Goal: Information Seeking & Learning: Compare options

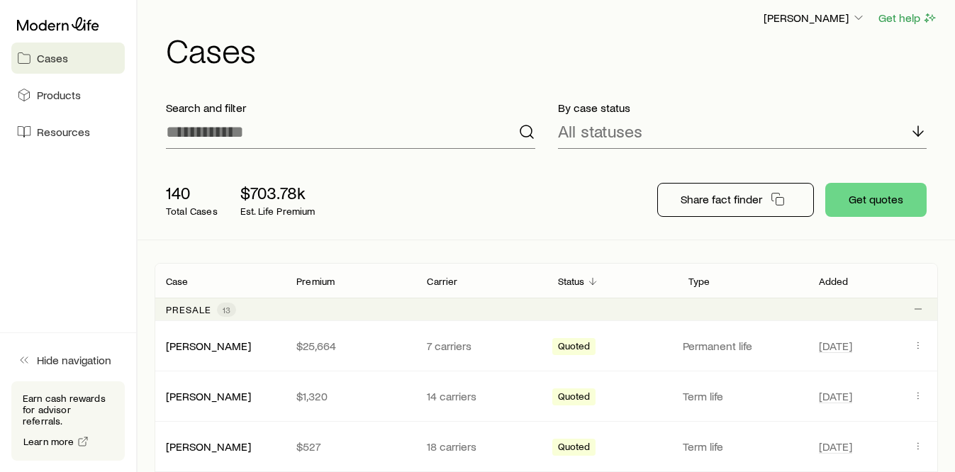
scroll to position [9, 0]
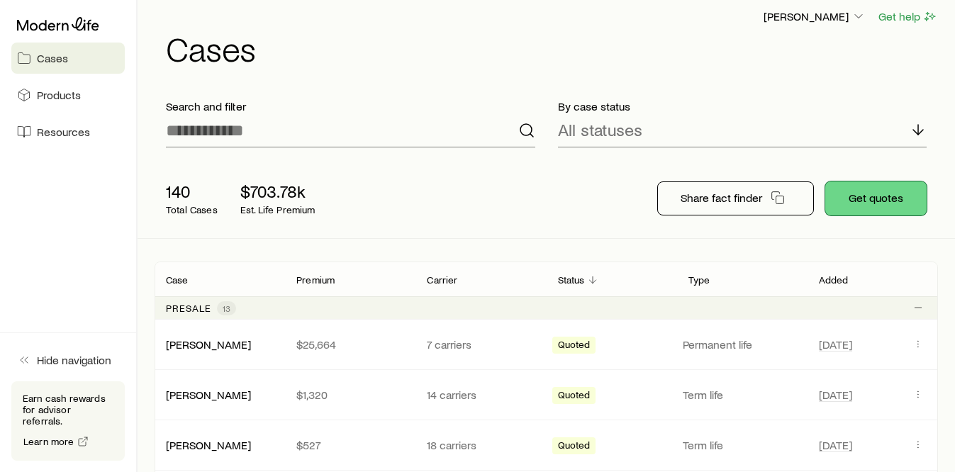
click at [851, 199] on button "Get quotes" at bounding box center [875, 198] width 101 height 34
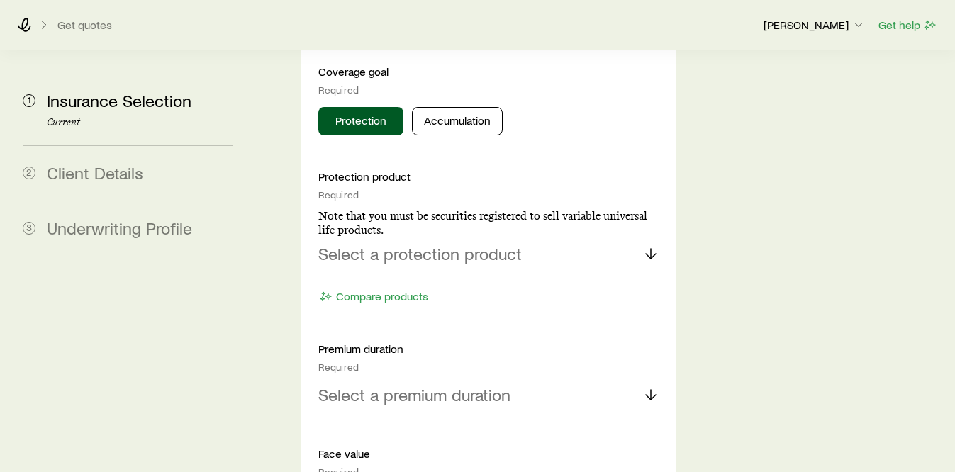
scroll to position [762, 0]
click at [415, 242] on p "Select a protection product" at bounding box center [419, 252] width 203 height 20
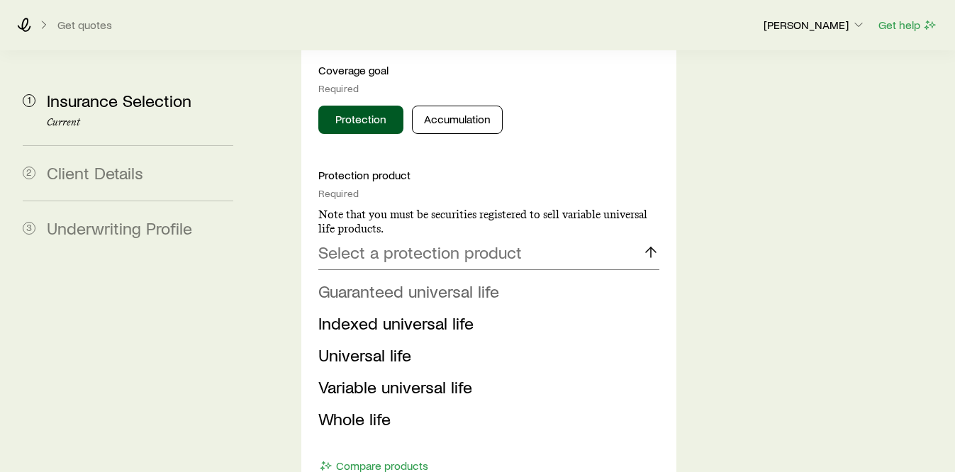
click at [392, 281] on span "Guaranteed universal life" at bounding box center [408, 291] width 181 height 21
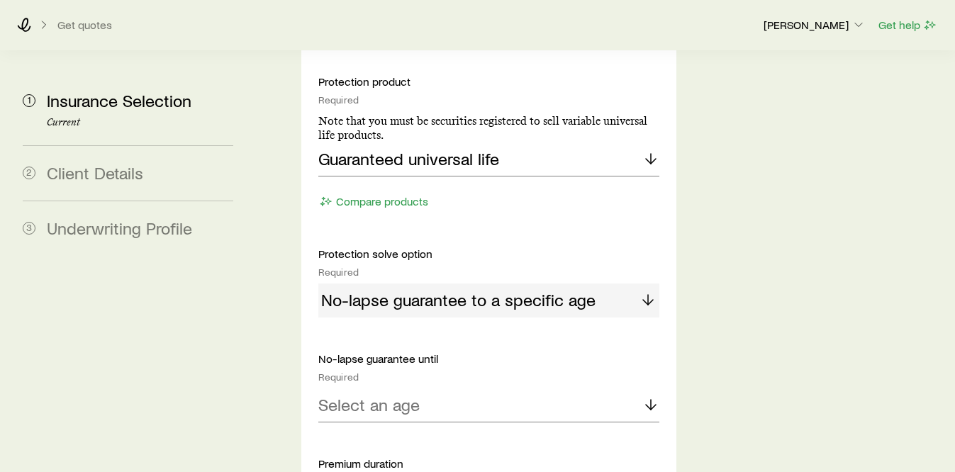
scroll to position [895, 0]
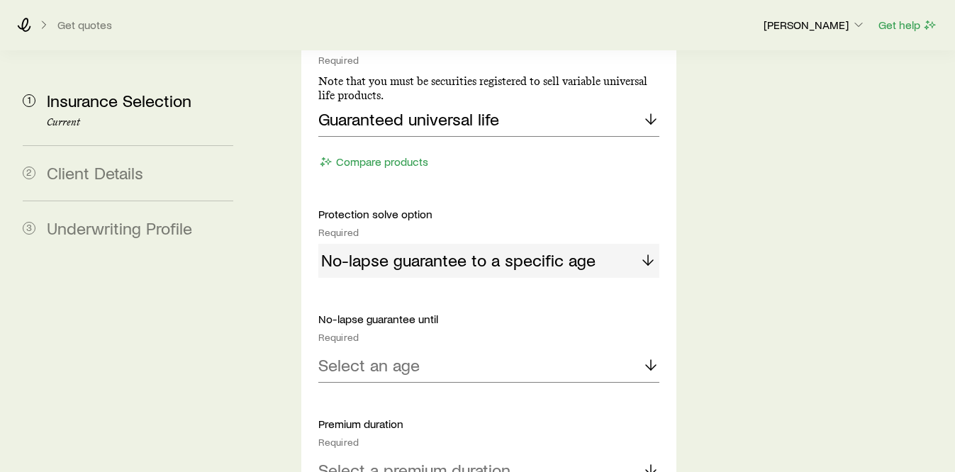
click at [377, 312] on div "Protection product Required Note that you must be securities registered to sell…" at bounding box center [488, 452] width 341 height 835
click at [393, 355] on p "Select an age" at bounding box center [368, 365] width 101 height 20
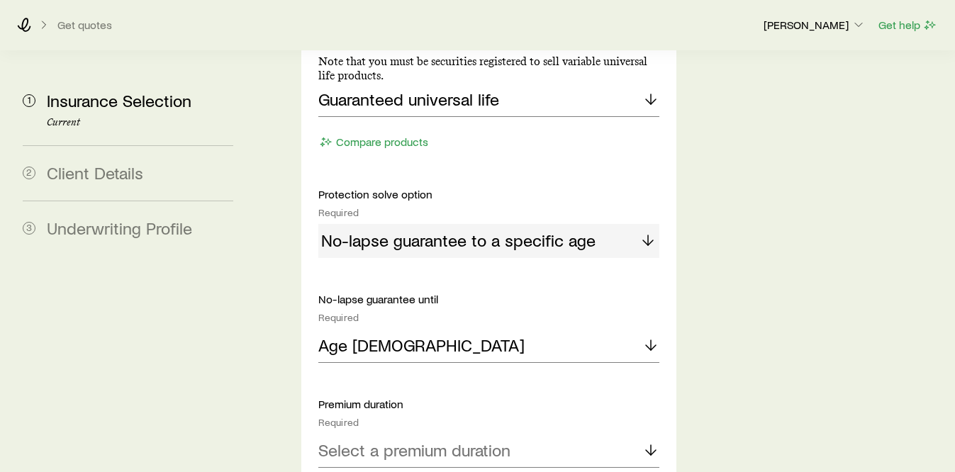
scroll to position [931, 0]
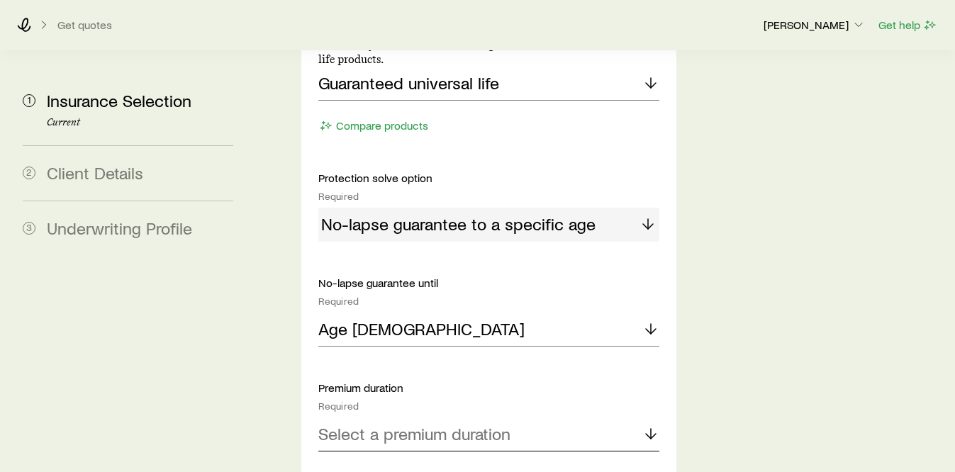
click at [423, 424] on p "Select a premium duration" at bounding box center [414, 434] width 192 height 20
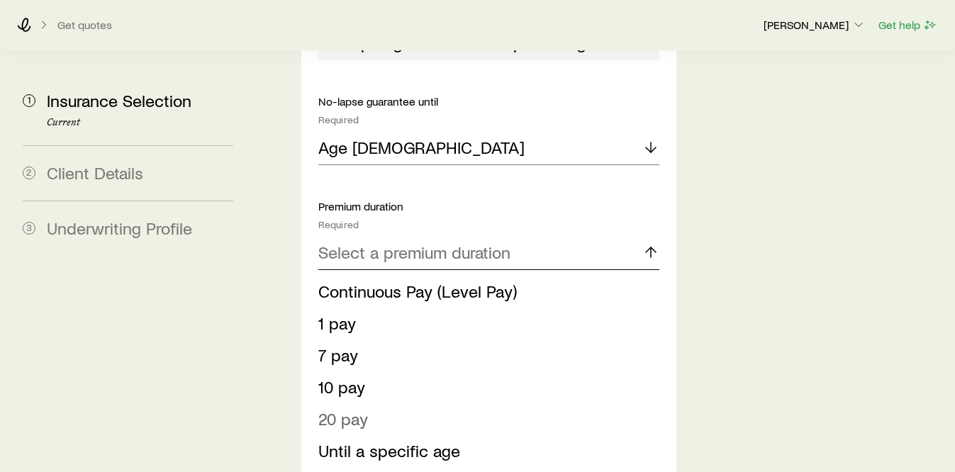
scroll to position [1122, 0]
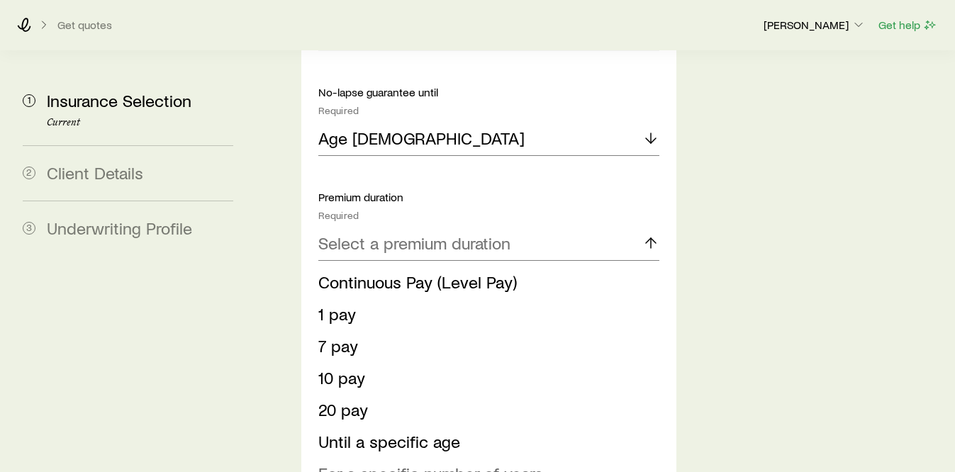
click at [387, 463] on span "For a specific number of years" at bounding box center [430, 473] width 225 height 21
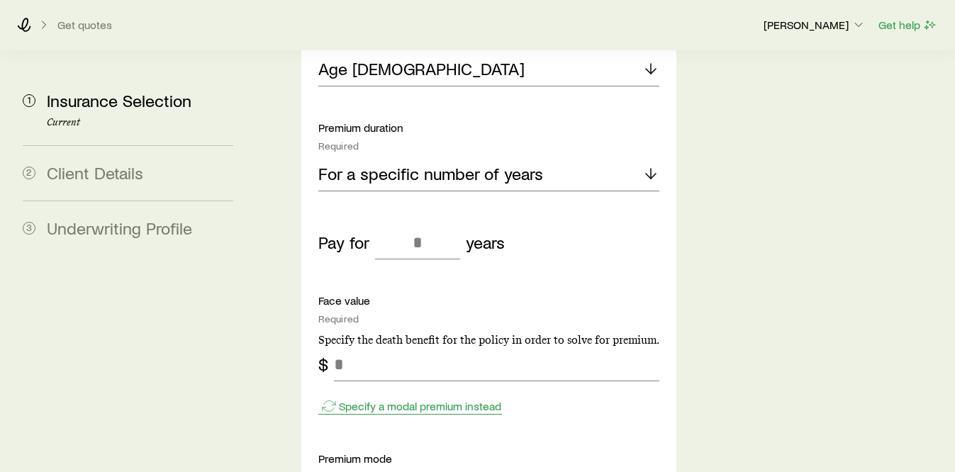
scroll to position [1194, 0]
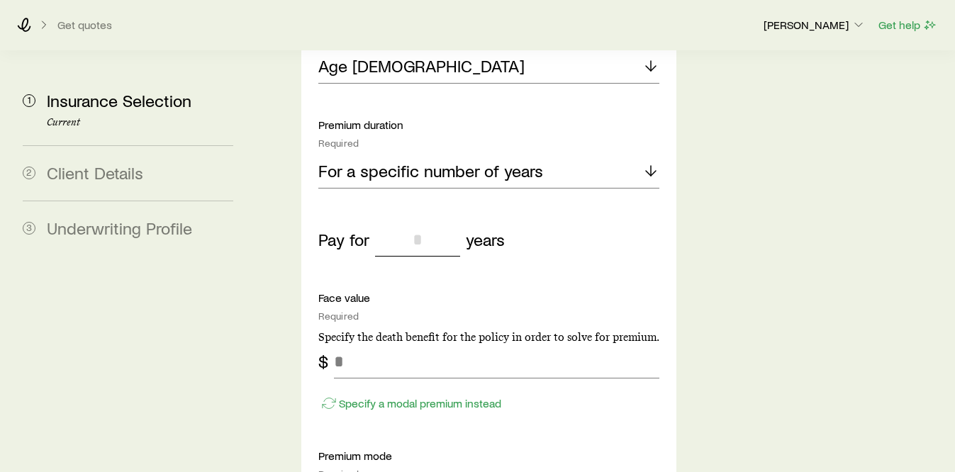
click at [435, 223] on input "tel" at bounding box center [417, 240] width 85 height 34
type input "*"
click at [571, 179] on div "Protection product Required Note that you must be securities registered to sell…" at bounding box center [488, 187] width 341 height 903
click at [396, 345] on input "tel" at bounding box center [496, 362] width 325 height 34
type input "*********"
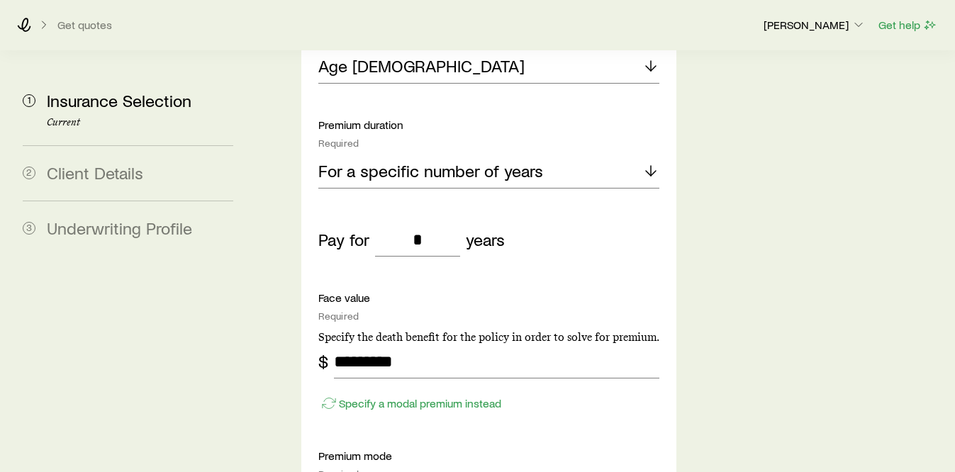
click at [730, 291] on div "Insurance Selection Start by specifying details about any product types you are…" at bounding box center [603, 68] width 682 height 2423
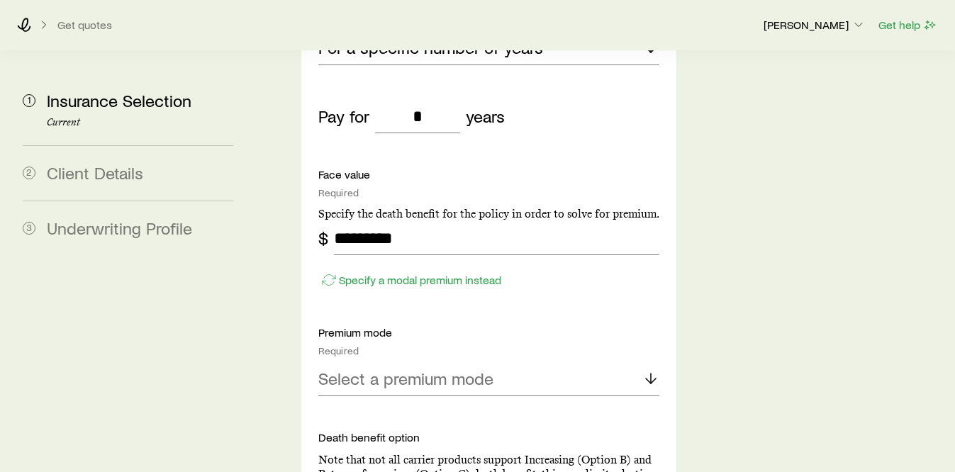
scroll to position [1334, 0]
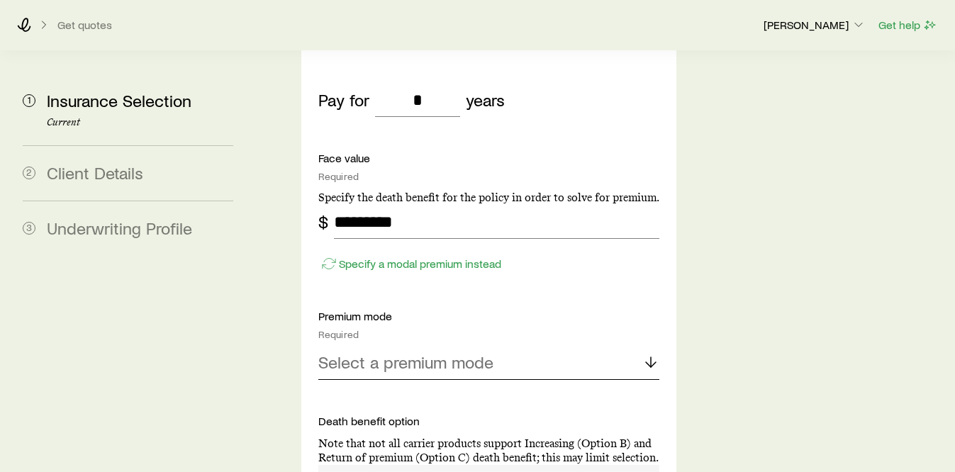
click at [604, 346] on div "Select a premium mode" at bounding box center [488, 363] width 341 height 34
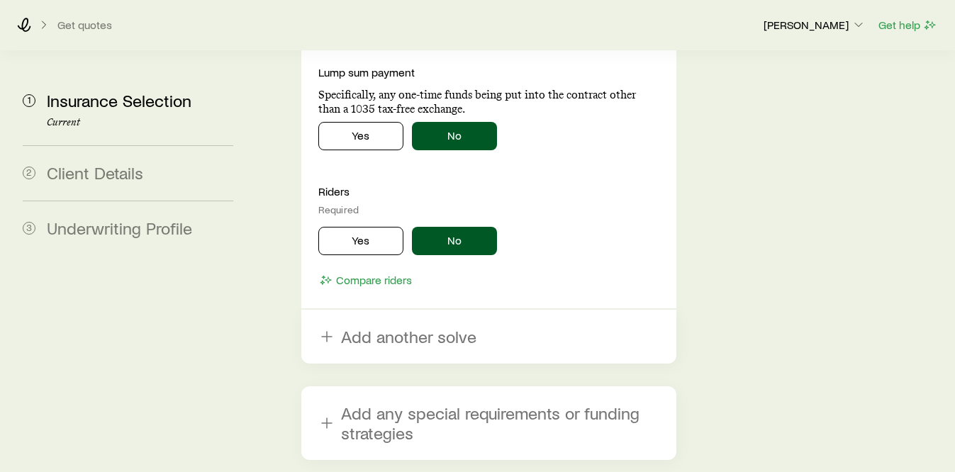
scroll to position [2001, 0]
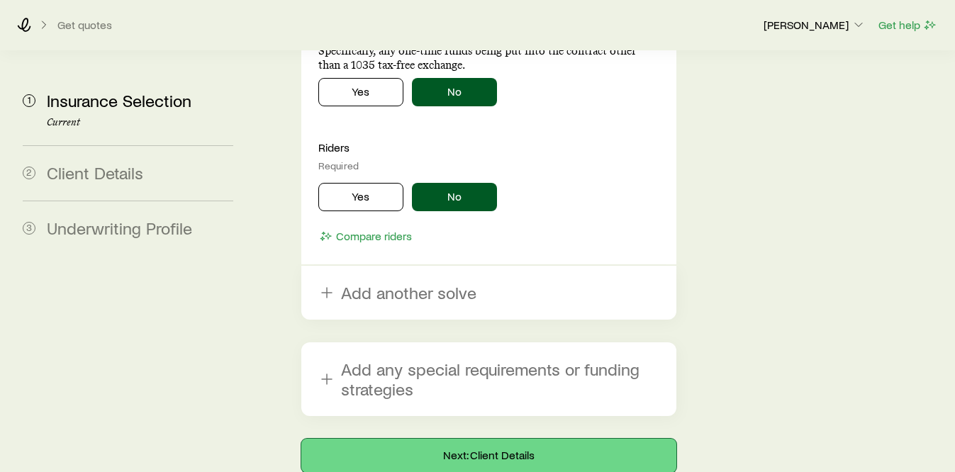
click at [443, 439] on button "Next: Client Details" at bounding box center [488, 456] width 375 height 34
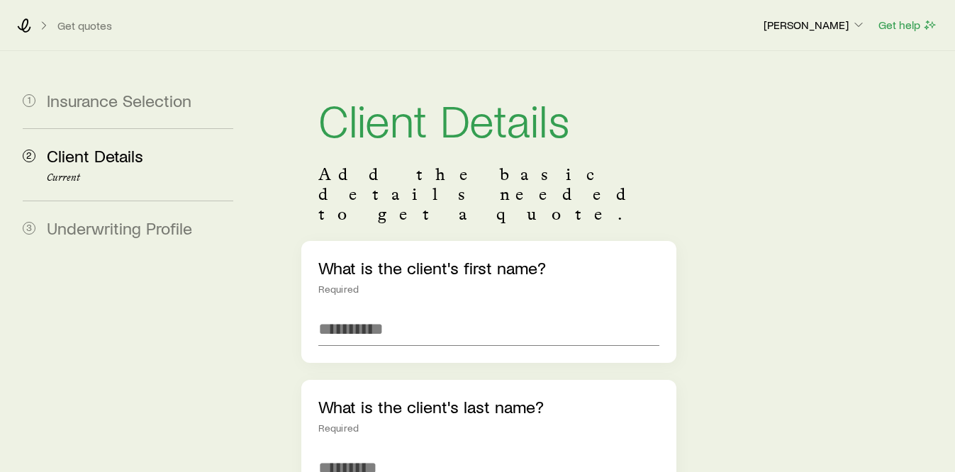
click at [376, 270] on div "What is the client's first name? Required" at bounding box center [488, 302] width 375 height 122
click at [373, 312] on input "text" at bounding box center [488, 329] width 341 height 34
type input "******"
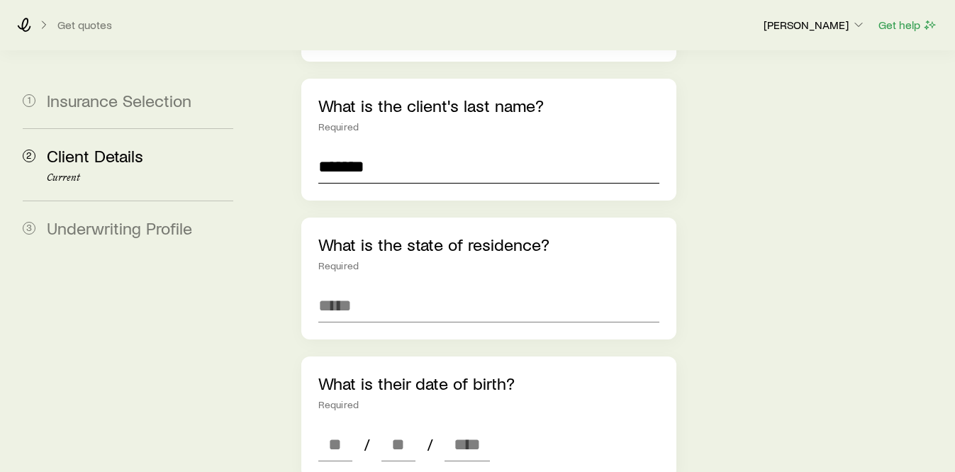
scroll to position [320, 0]
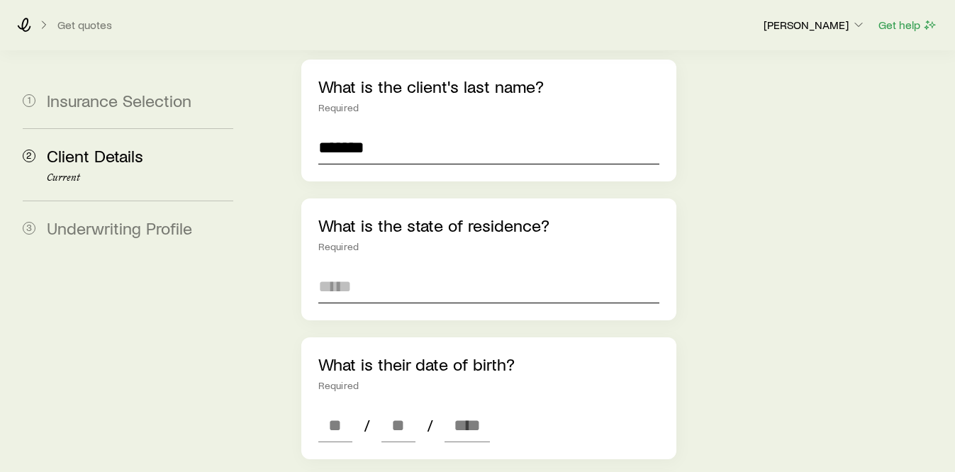
type input "*******"
click at [382, 269] on input at bounding box center [488, 286] width 341 height 34
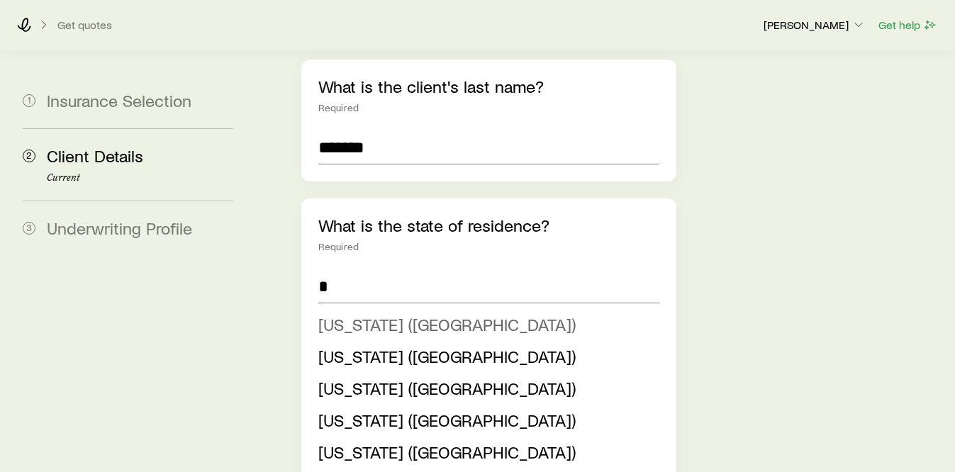
click at [364, 314] on span "[US_STATE] ([GEOGRAPHIC_DATA])" at bounding box center [446, 324] width 257 height 21
type input "**********"
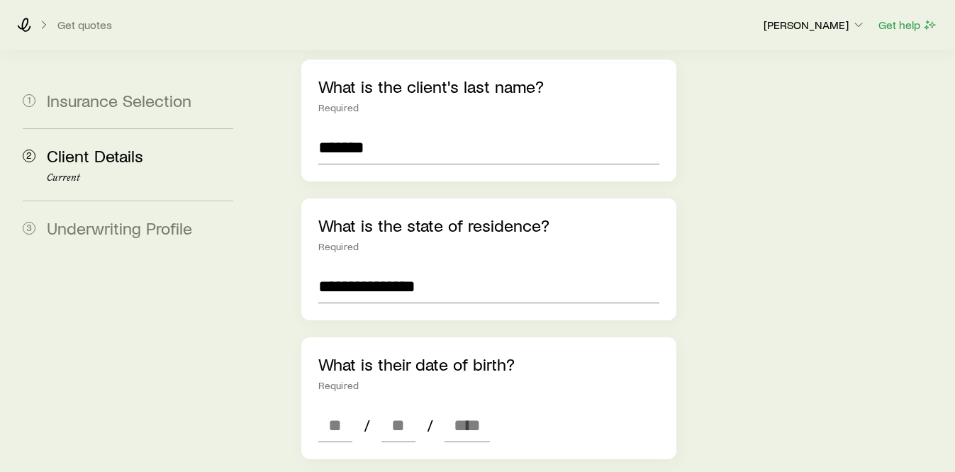
click at [312, 391] on div "What is their date of birth? Required / /" at bounding box center [488, 398] width 375 height 122
click at [330, 408] on input at bounding box center [335, 425] width 34 height 34
type input "**"
type input "****"
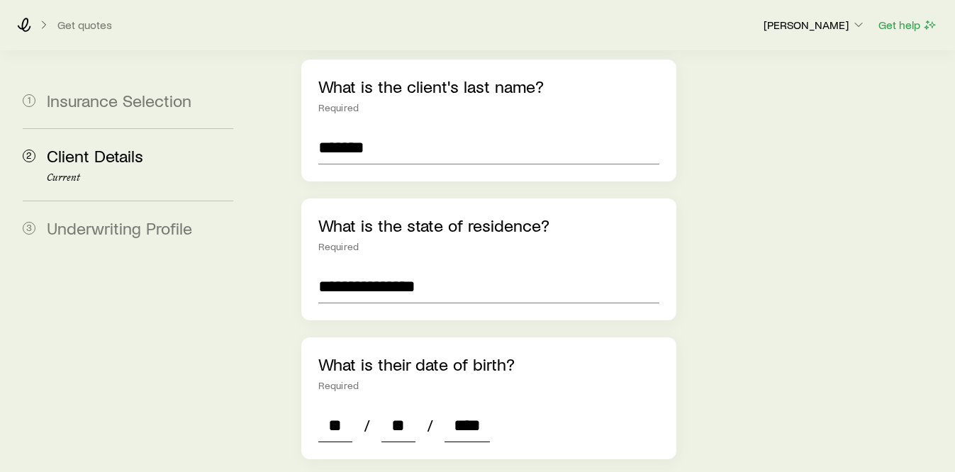
type input "*"
type input "****"
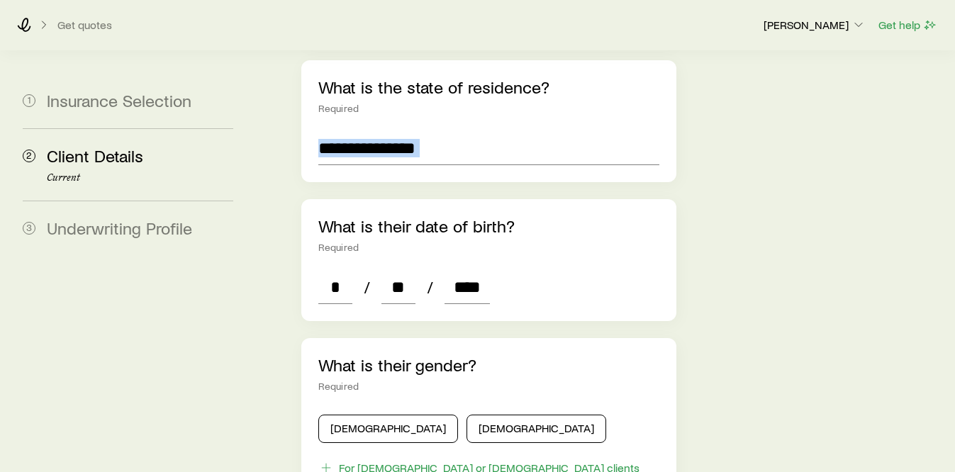
scroll to position [483, 0]
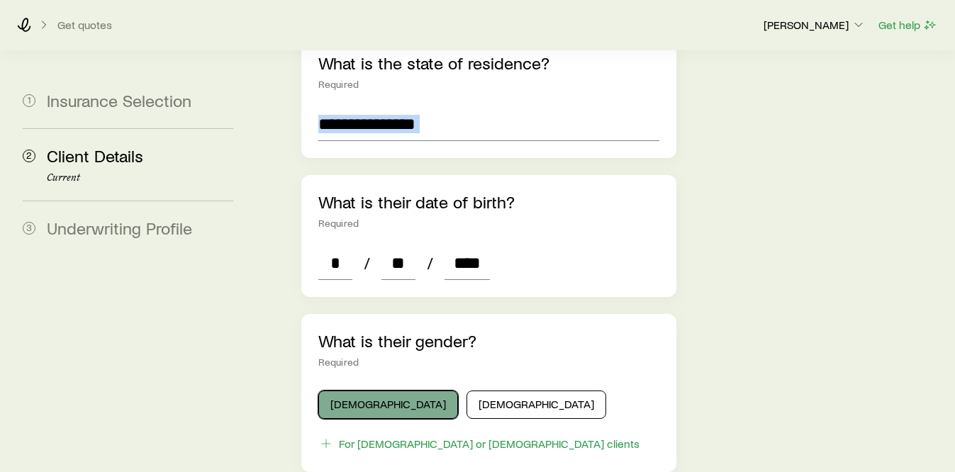
click at [354, 391] on button "[DEMOGRAPHIC_DATA]" at bounding box center [388, 405] width 140 height 28
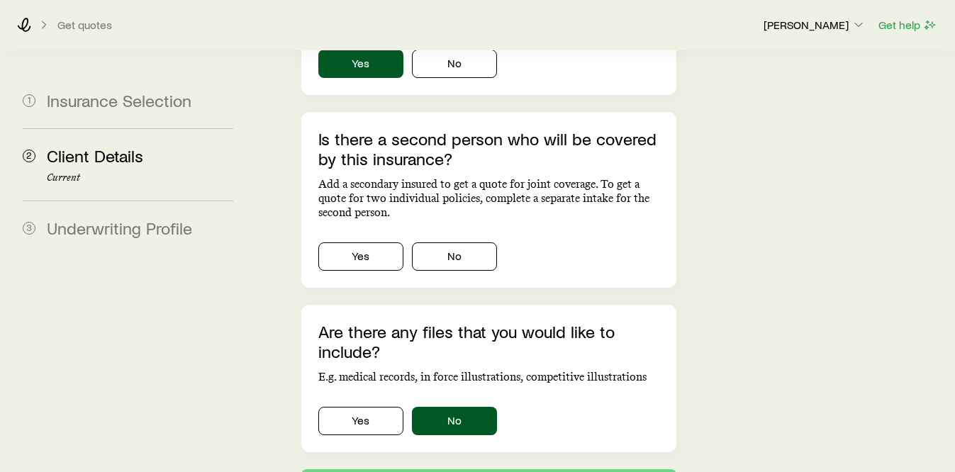
scroll to position [1000, 0]
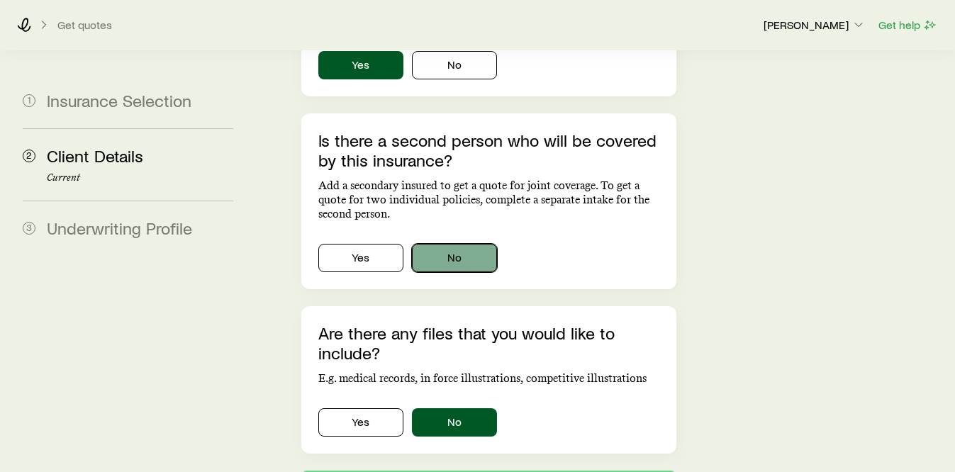
click at [476, 244] on button "No" at bounding box center [454, 258] width 85 height 28
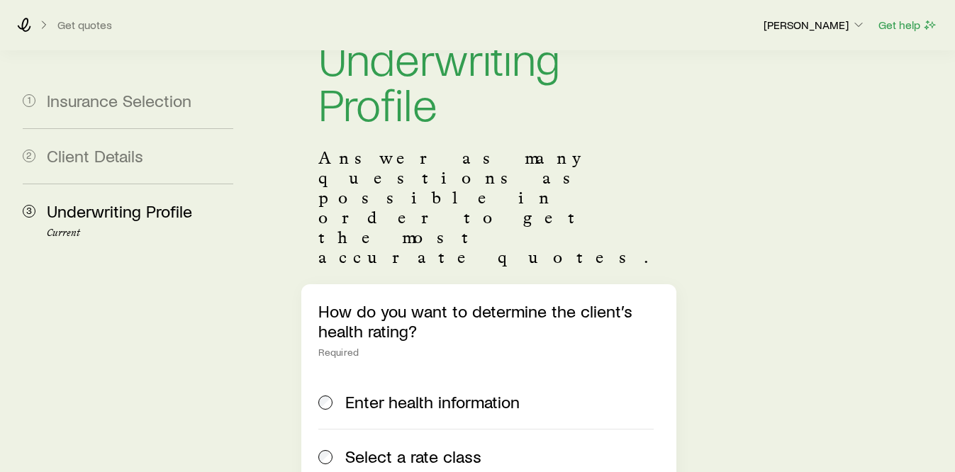
scroll to position [130, 0]
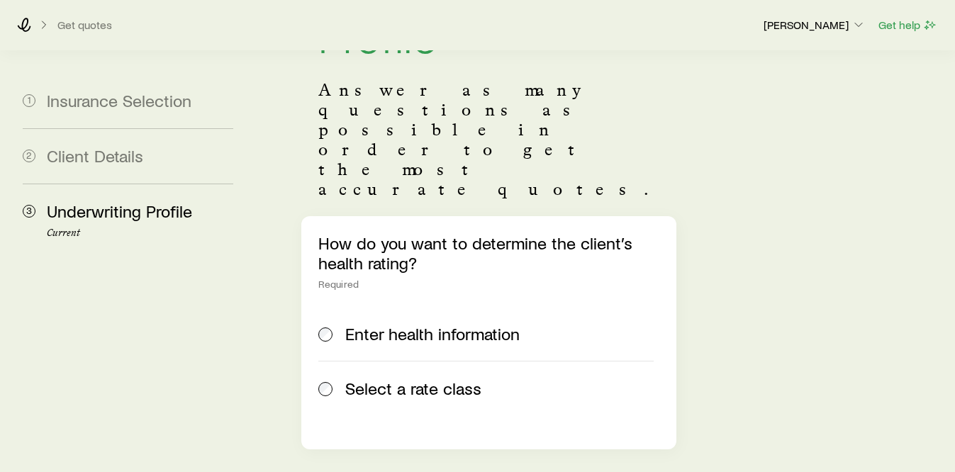
click at [321, 379] on span at bounding box center [326, 389] width 16 height 20
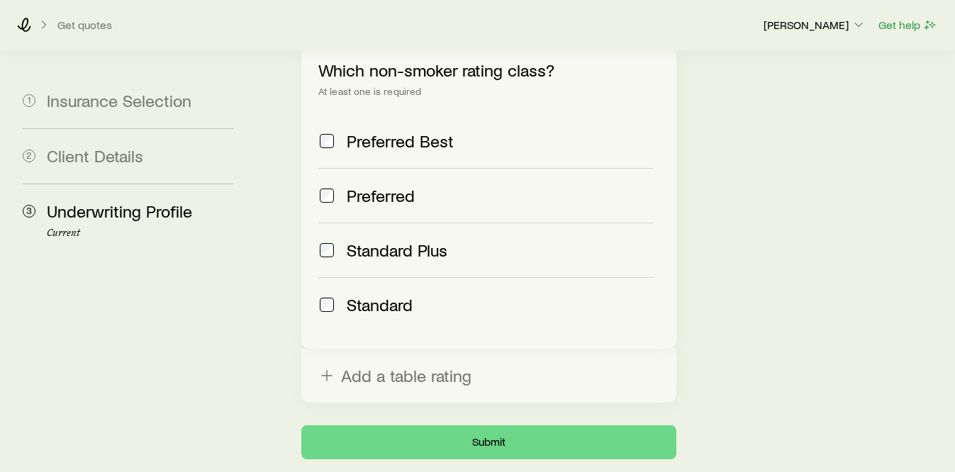
scroll to position [747, 0]
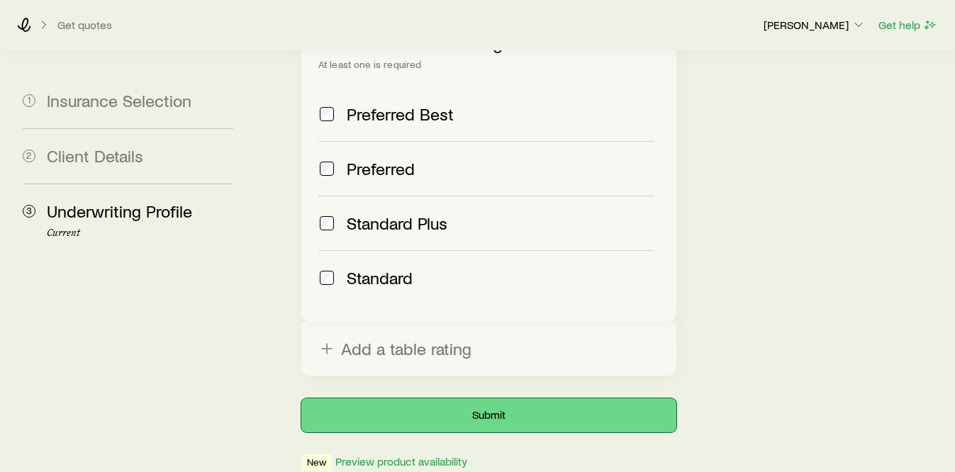
click at [495, 398] on button "Submit" at bounding box center [488, 415] width 375 height 34
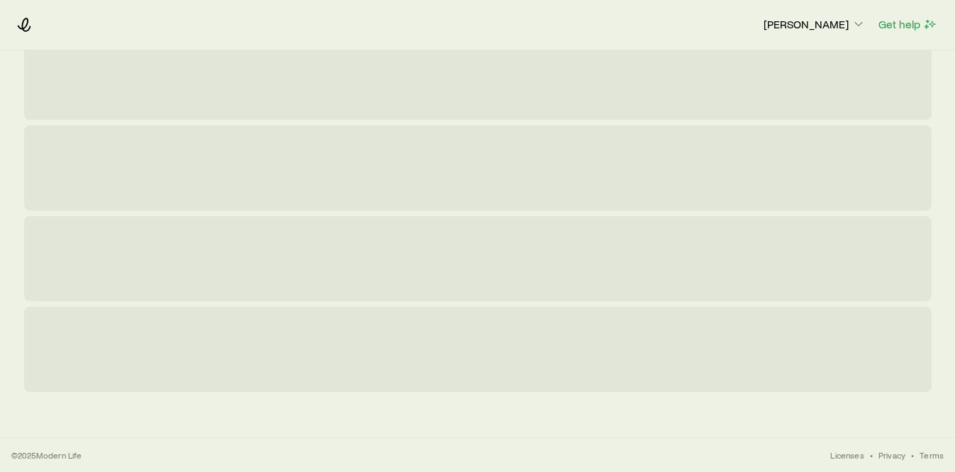
scroll to position [0, 0]
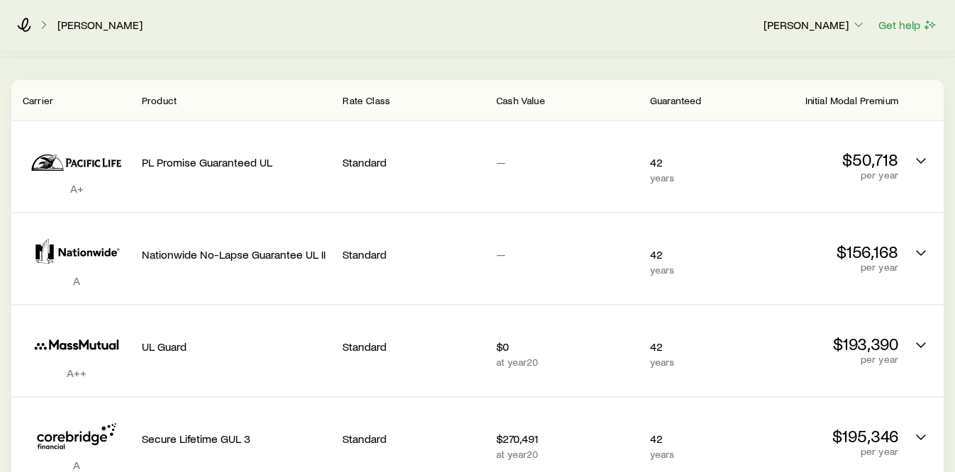
scroll to position [191, 0]
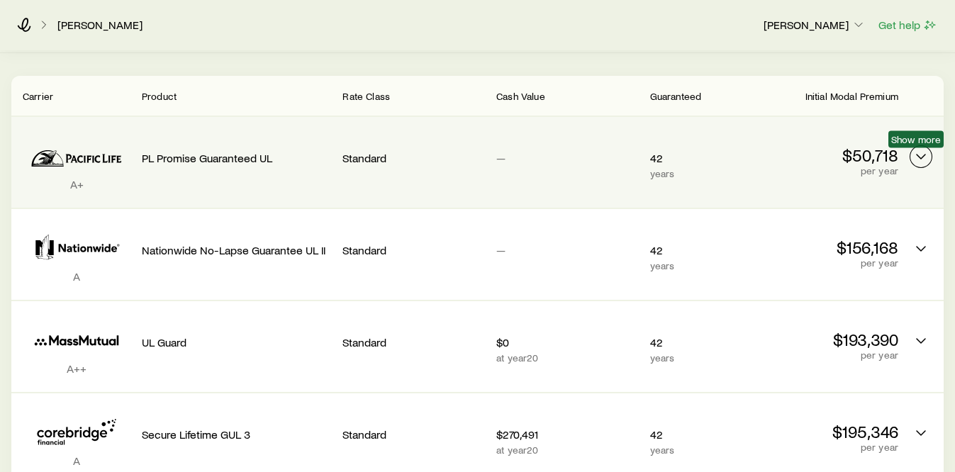
click at [918, 156] on polyline "Permanent quotes" at bounding box center [921, 157] width 9 height 4
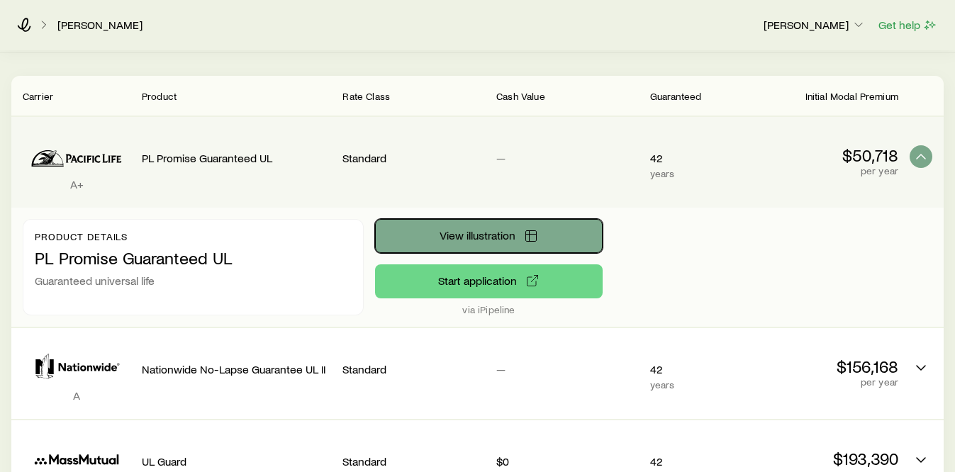
click at [526, 239] on icon "Permanent quotes" at bounding box center [531, 236] width 14 height 14
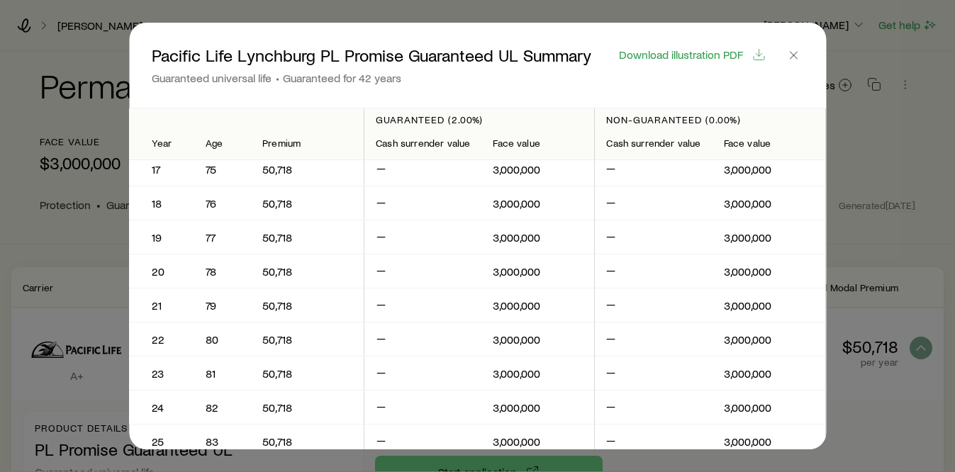
scroll to position [0, 0]
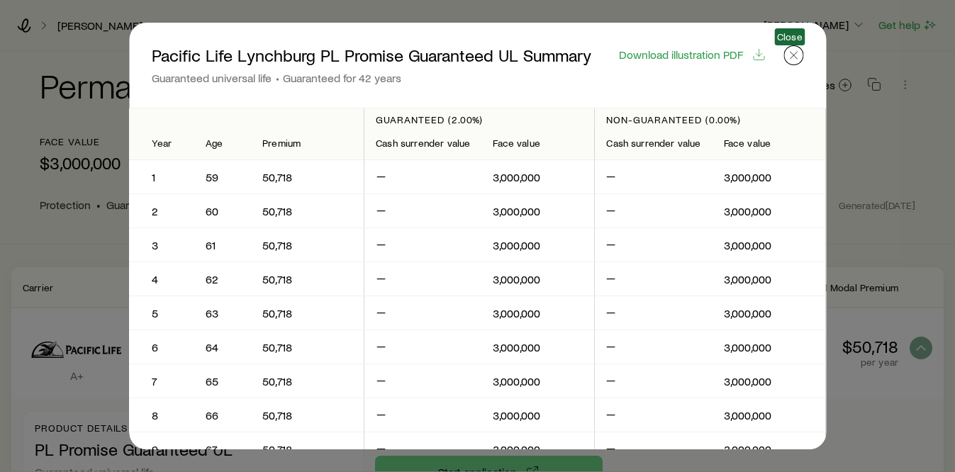
click at [787, 58] on icon "button" at bounding box center [793, 55] width 14 height 14
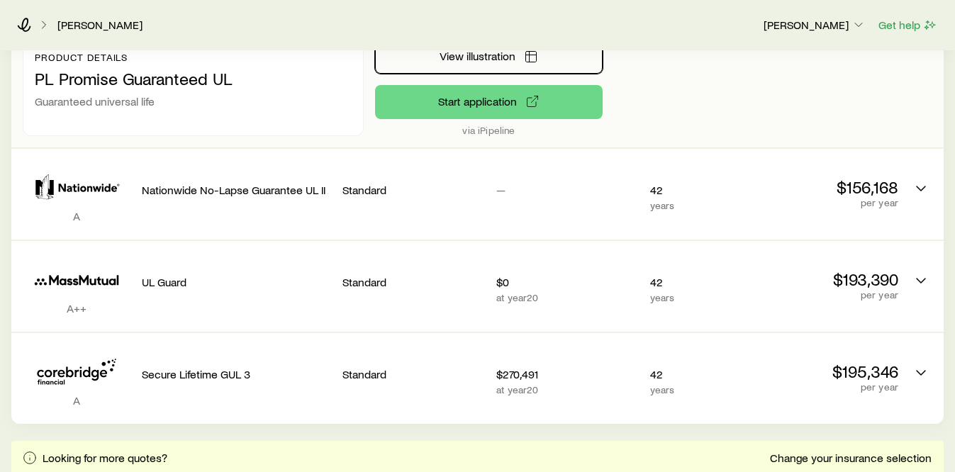
scroll to position [379, 0]
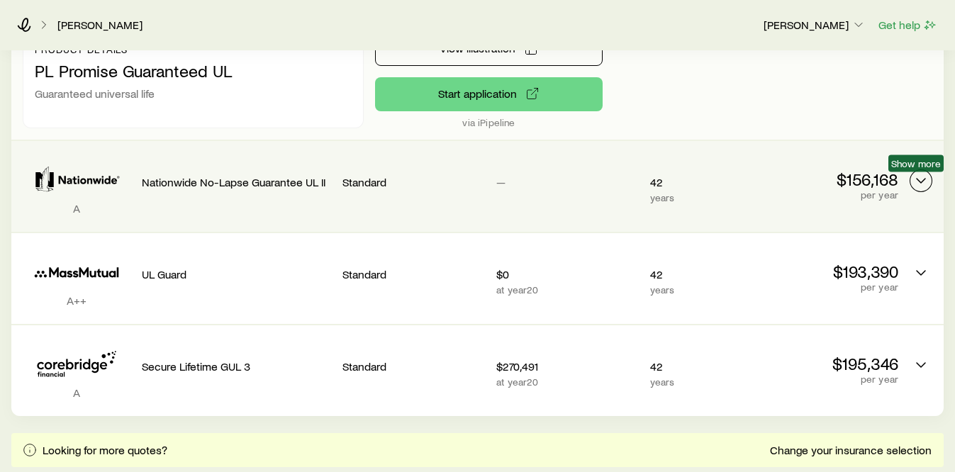
click at [924, 179] on polyline "Permanent quotes" at bounding box center [921, 181] width 9 height 4
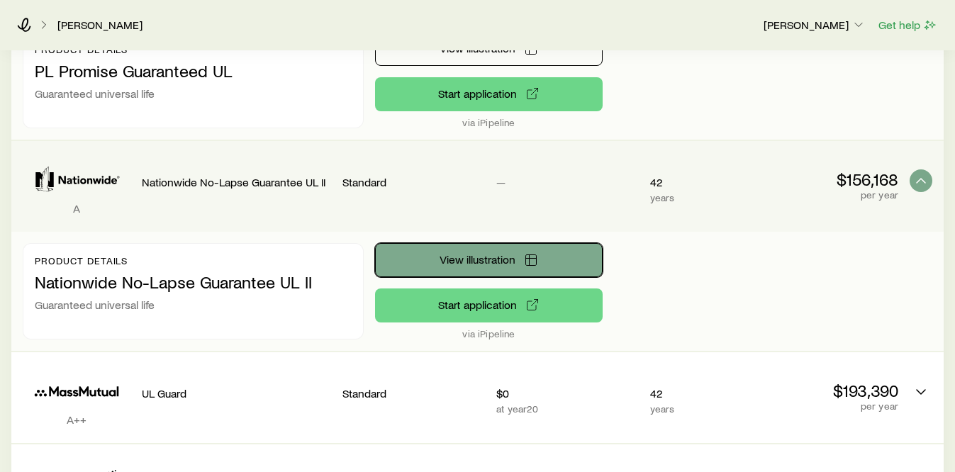
click at [548, 262] on button "View illustration" at bounding box center [489, 260] width 228 height 34
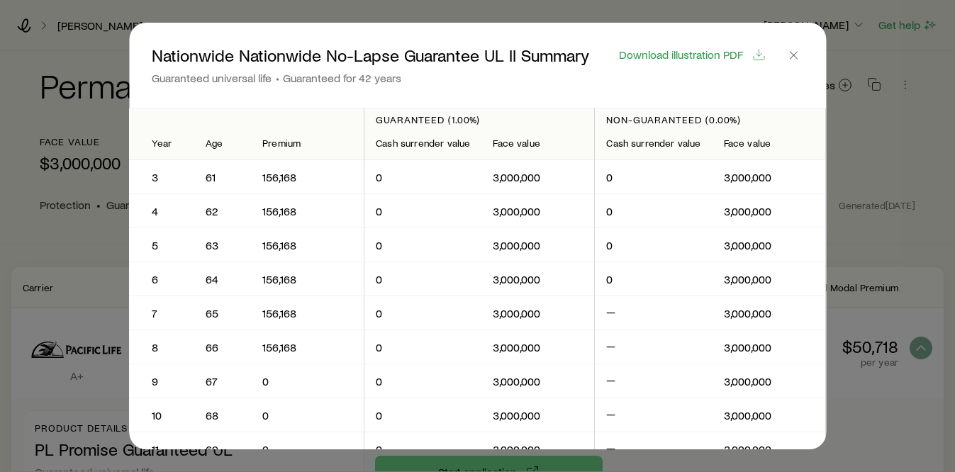
scroll to position [69, 0]
click at [795, 50] on icon "button" at bounding box center [793, 55] width 14 height 14
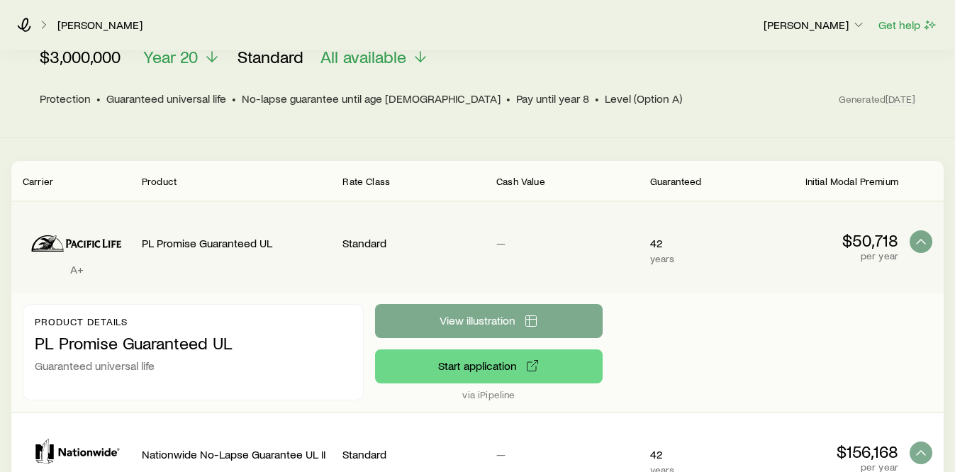
scroll to position [117, 0]
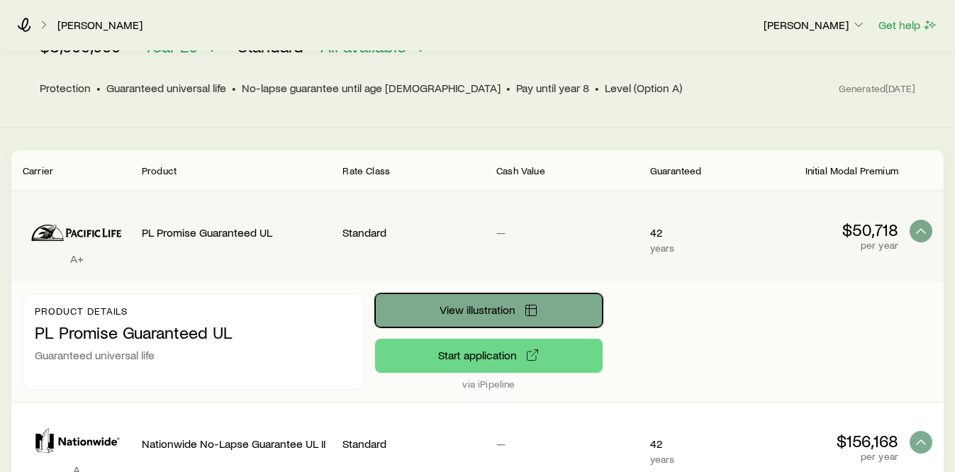
click at [503, 311] on span "View illustration" at bounding box center [477, 309] width 76 height 11
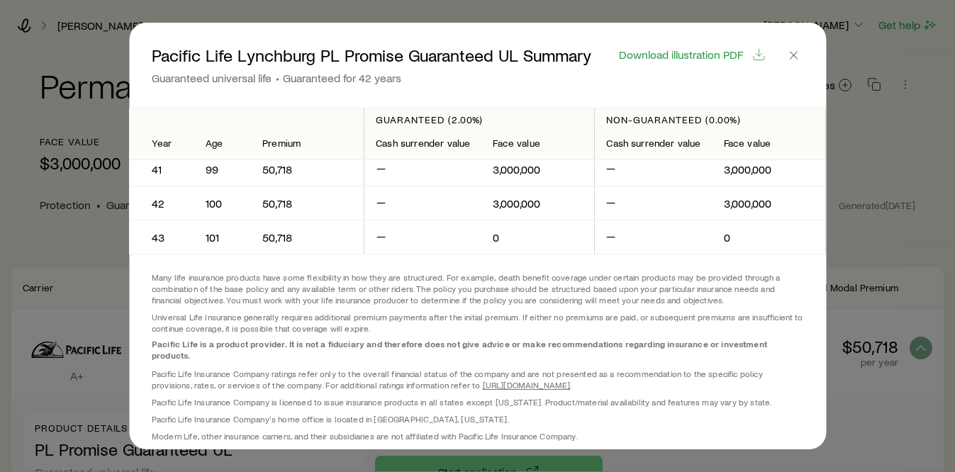
scroll to position [1366, 0]
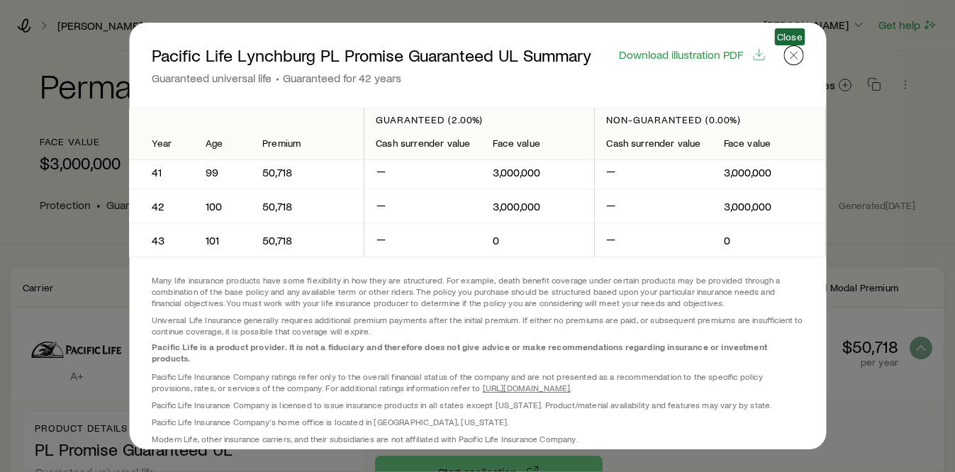
click at [797, 57] on icon "button" at bounding box center [793, 55] width 14 height 14
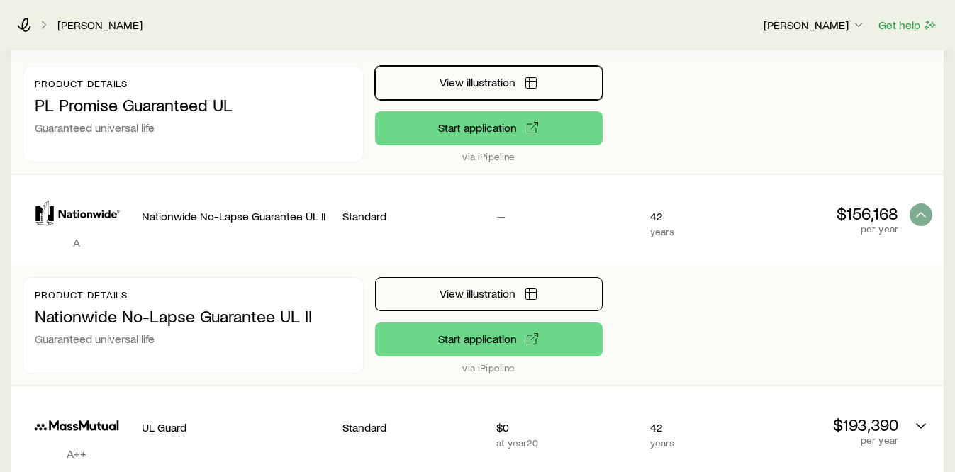
scroll to position [354, 0]
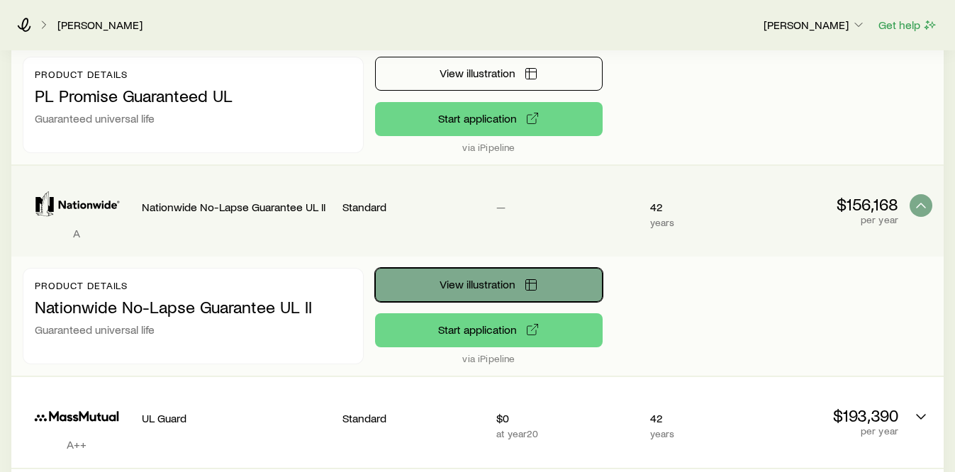
click at [534, 295] on button "View illustration" at bounding box center [489, 285] width 228 height 34
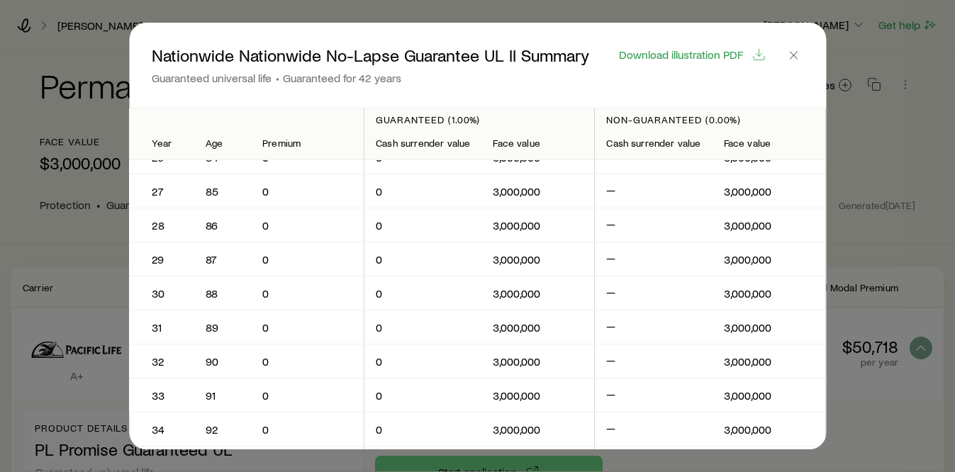
scroll to position [767, 0]
click at [788, 48] on icon "button" at bounding box center [793, 55] width 14 height 14
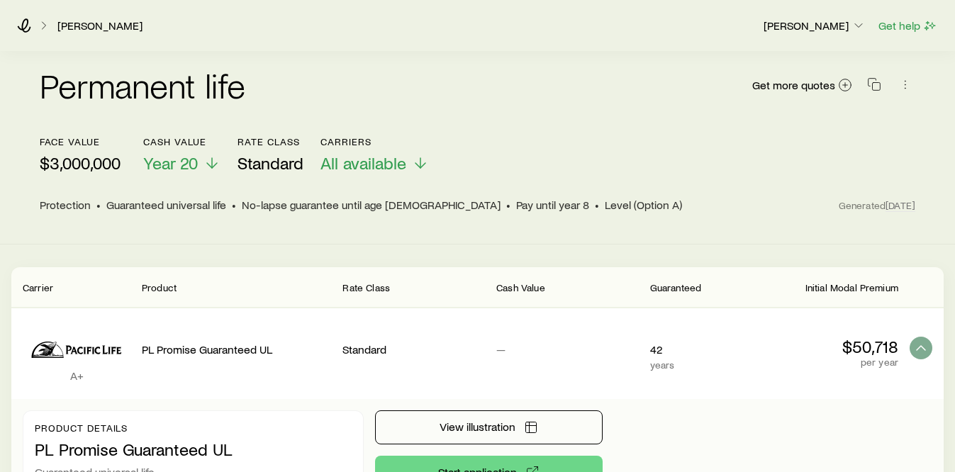
scroll to position [354, 0]
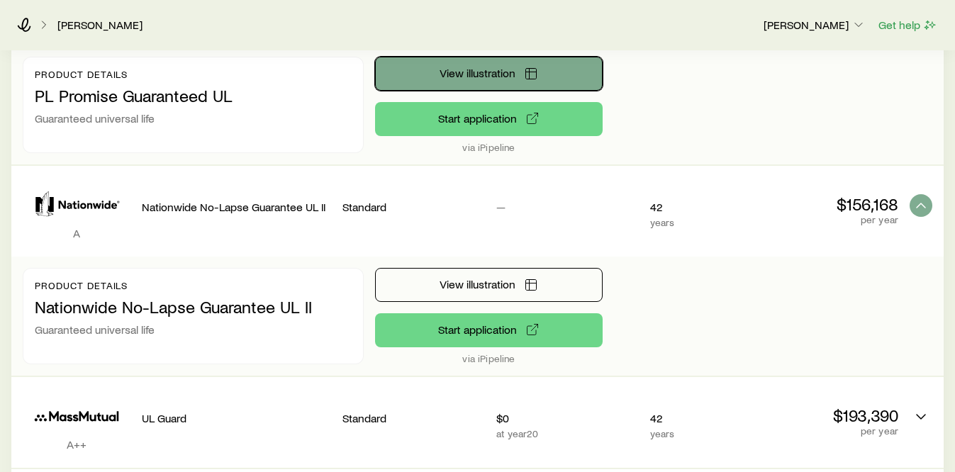
click at [522, 79] on button "View illustration" at bounding box center [489, 74] width 228 height 34
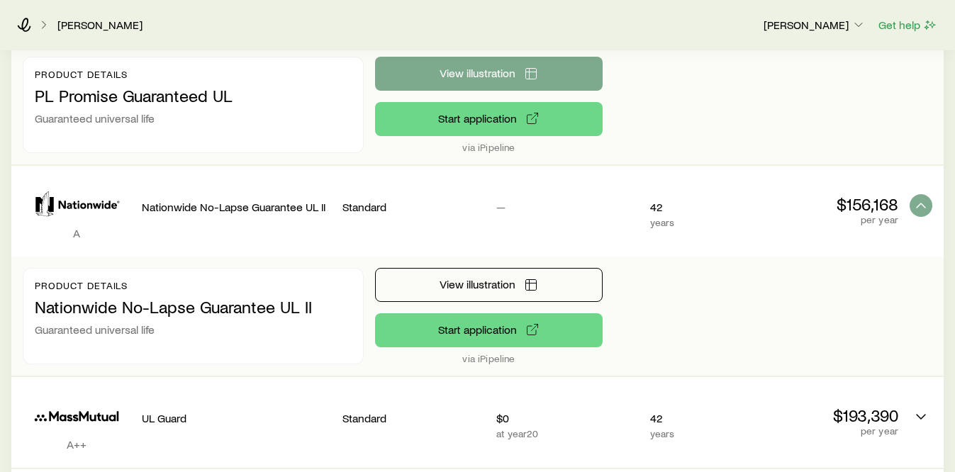
scroll to position [0, 0]
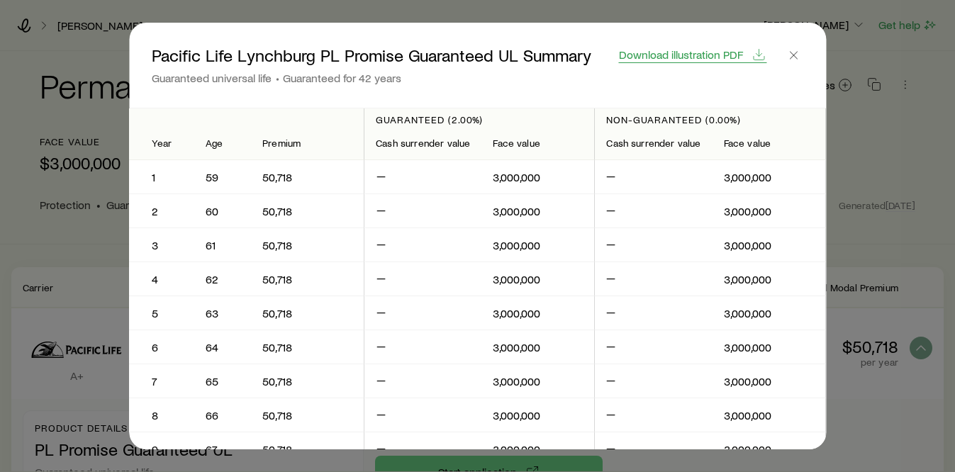
click at [681, 52] on span "Download illustration PDF" at bounding box center [681, 54] width 124 height 11
click at [790, 54] on icon "button" at bounding box center [793, 55] width 14 height 14
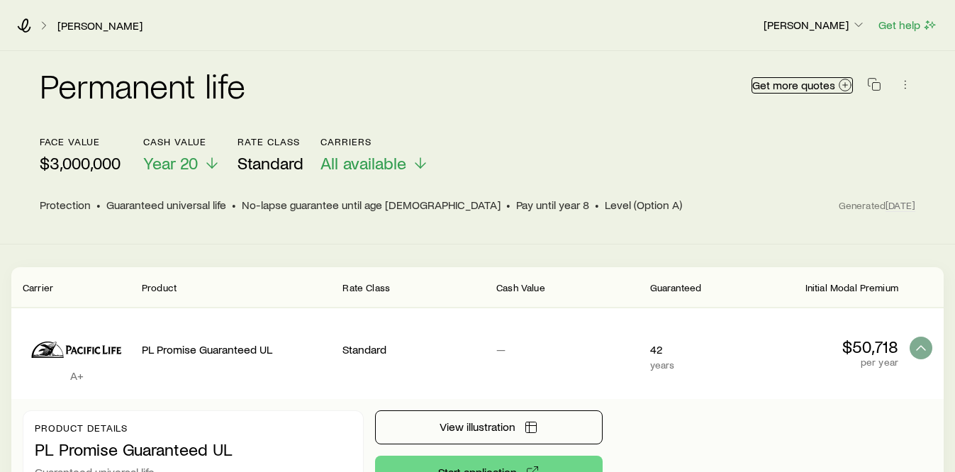
click at [793, 90] on span "Get more quotes" at bounding box center [793, 84] width 83 height 11
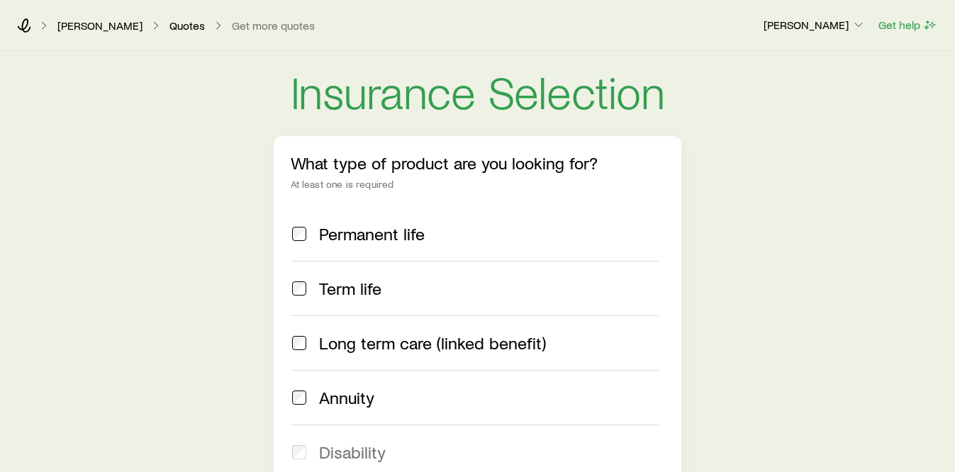
click at [301, 224] on span at bounding box center [299, 234] width 17 height 20
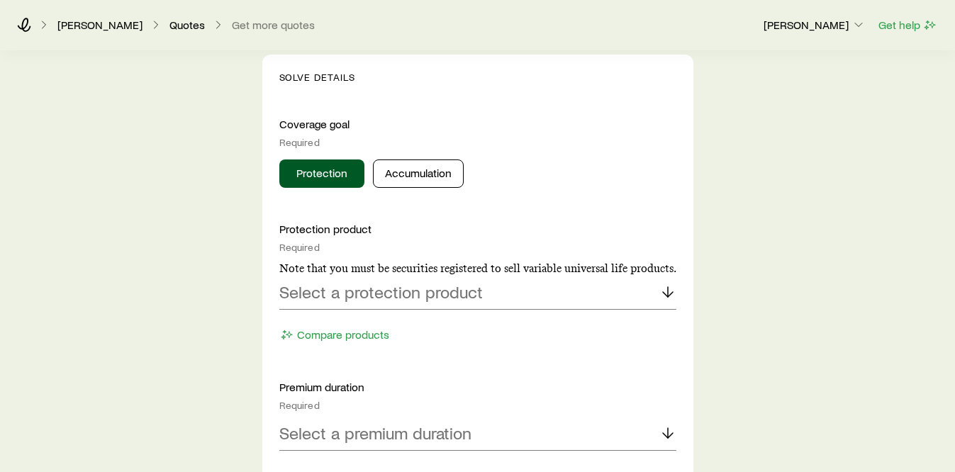
scroll to position [537, 0]
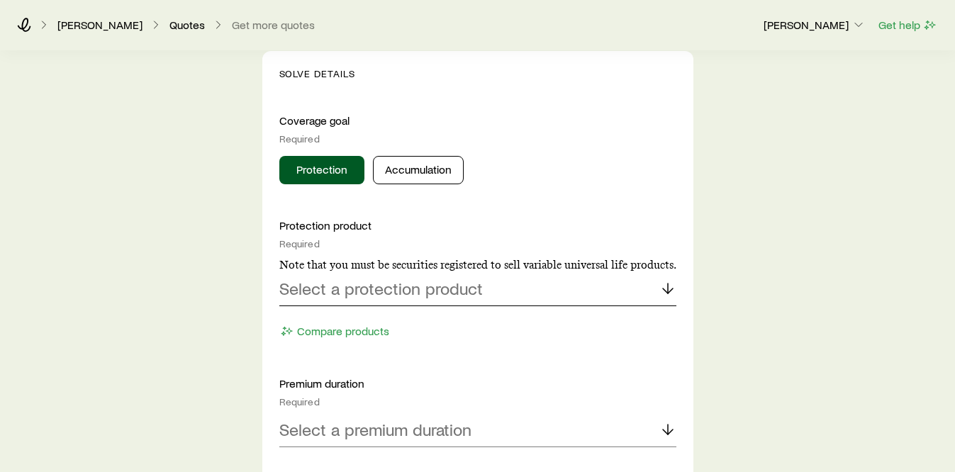
click at [336, 291] on p "Select a protection product" at bounding box center [380, 289] width 203 height 20
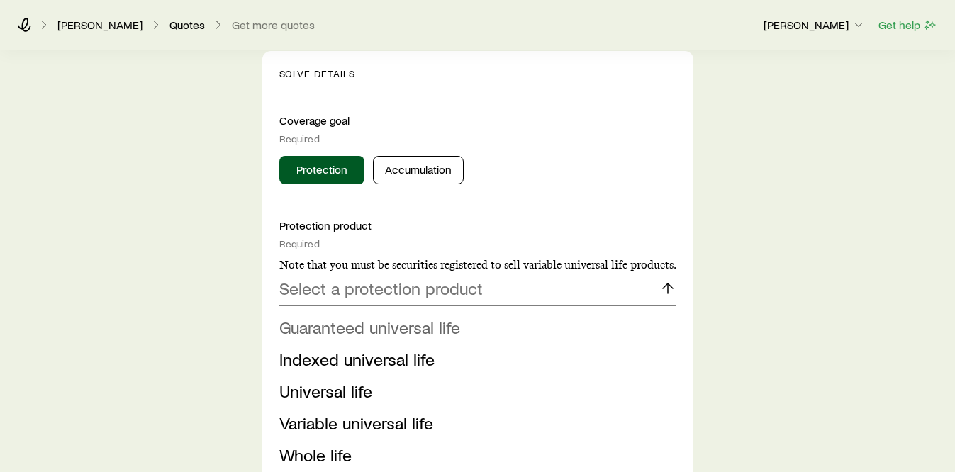
click at [331, 330] on span "Guaranteed universal life" at bounding box center [369, 327] width 181 height 21
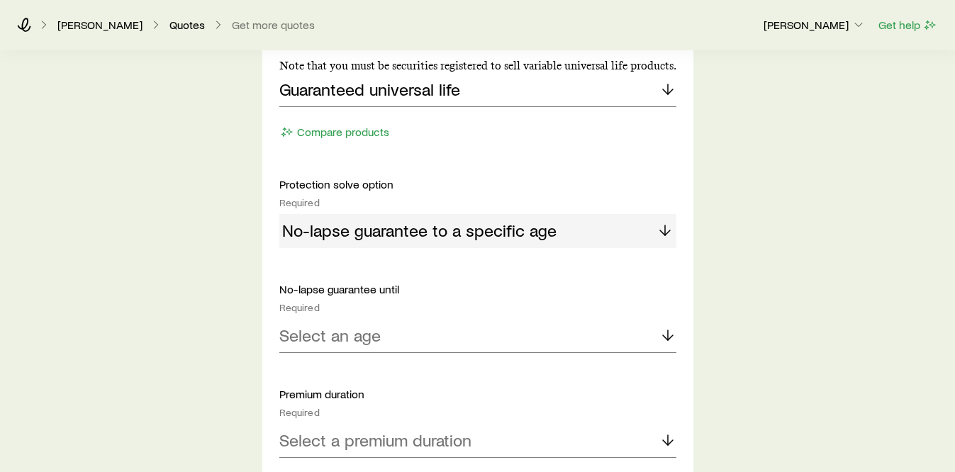
scroll to position [741, 0]
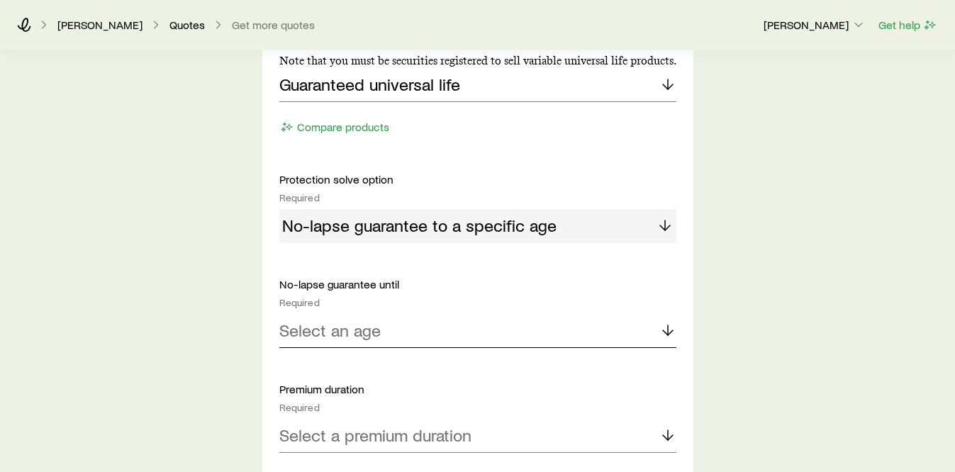
click at [347, 331] on p "Select an age" at bounding box center [329, 330] width 101 height 20
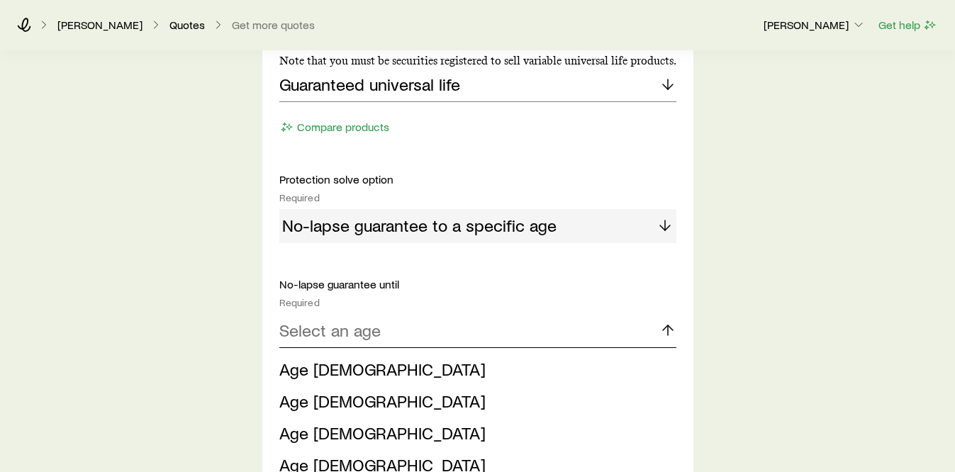
scroll to position [839, 0]
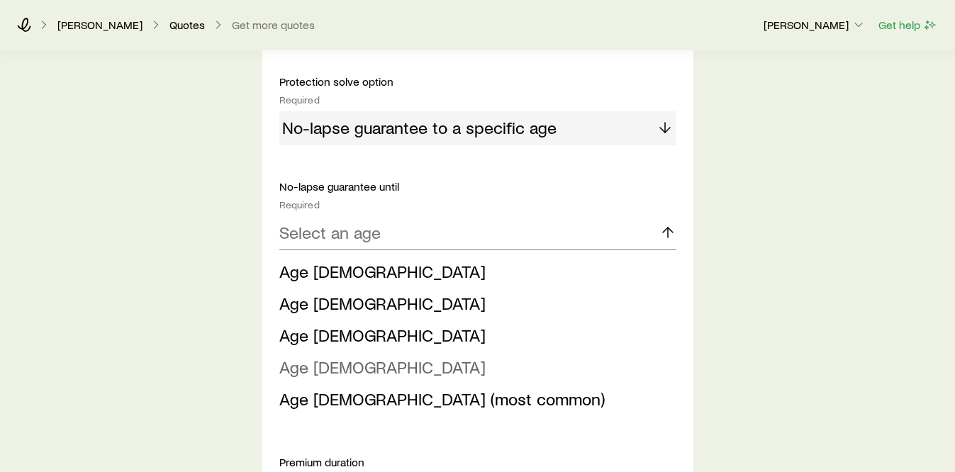
click at [336, 364] on span "Age [DEMOGRAPHIC_DATA]" at bounding box center [382, 367] width 206 height 21
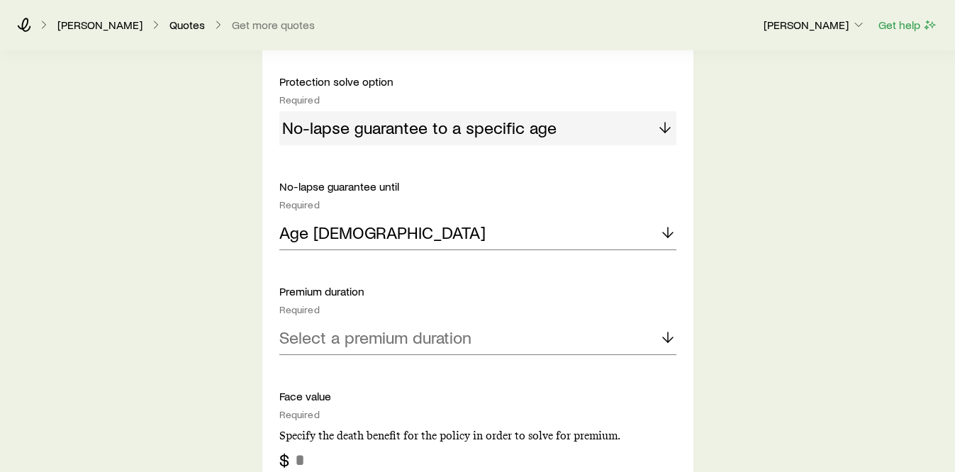
scroll to position [888, 0]
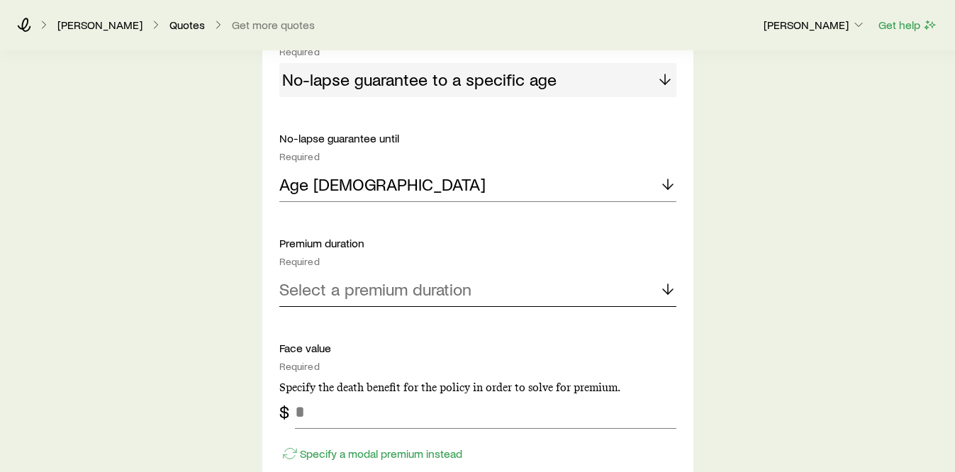
click at [366, 298] on div "Select a premium duration" at bounding box center [477, 290] width 397 height 34
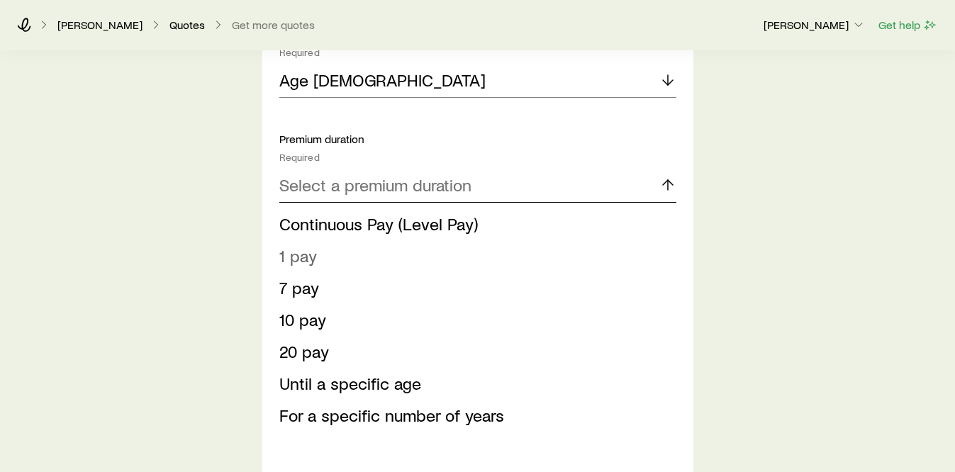
scroll to position [1029, 0]
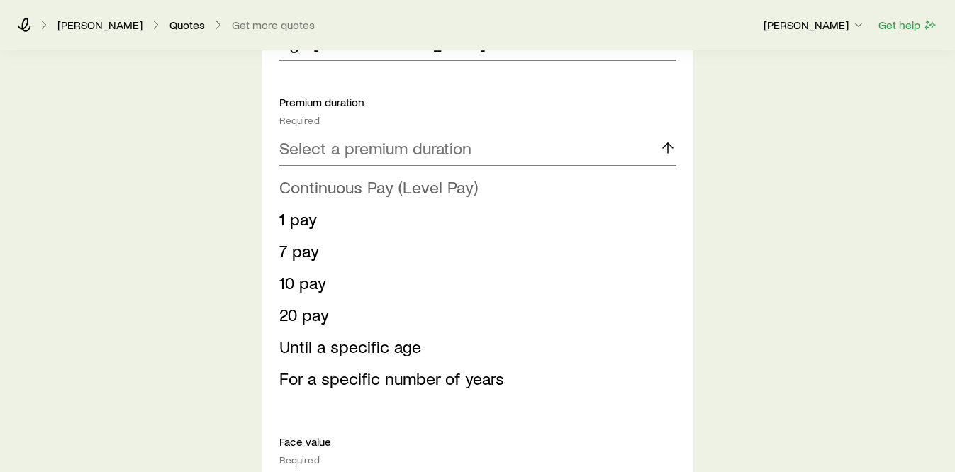
click at [379, 184] on span "Continuous Pay (Level Pay)" at bounding box center [378, 187] width 198 height 21
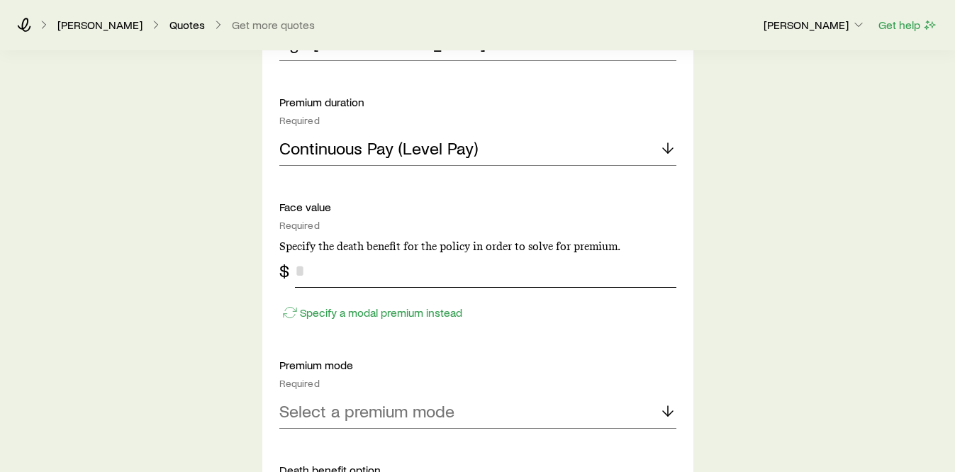
click at [365, 272] on input "tel" at bounding box center [485, 271] width 381 height 34
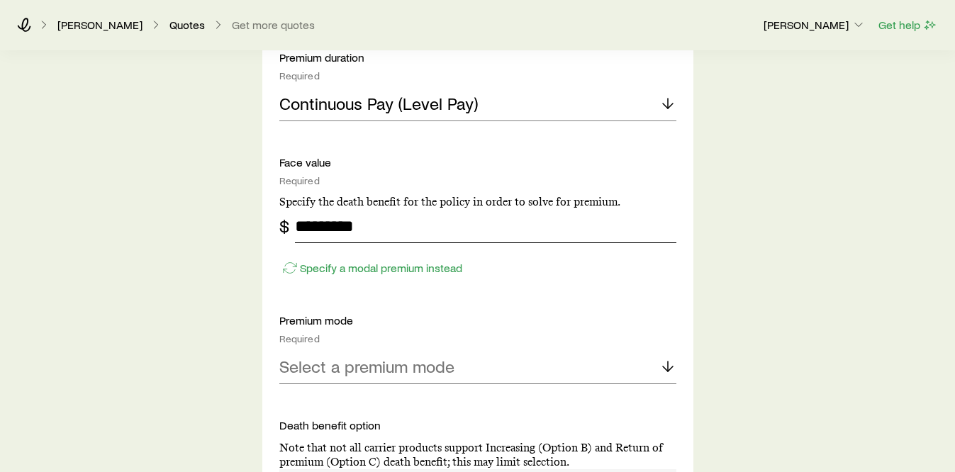
scroll to position [1080, 0]
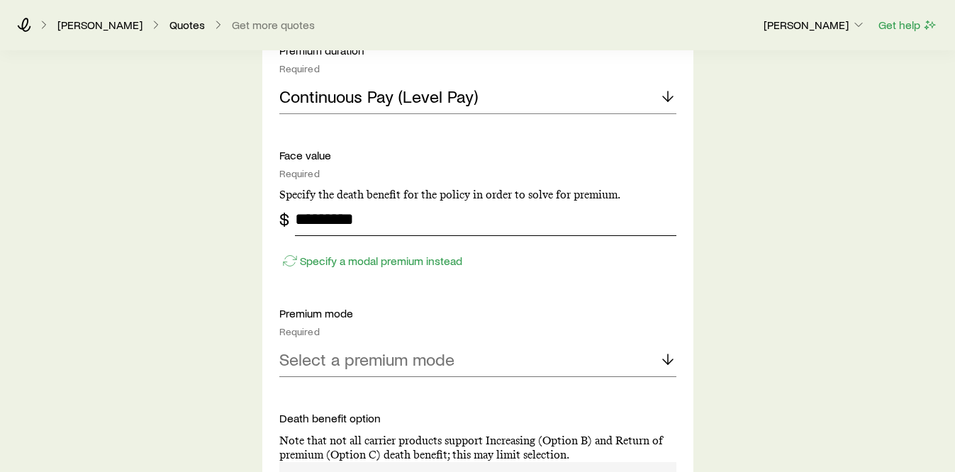
type input "*********"
click at [323, 350] on p "Select a premium mode" at bounding box center [366, 359] width 175 height 20
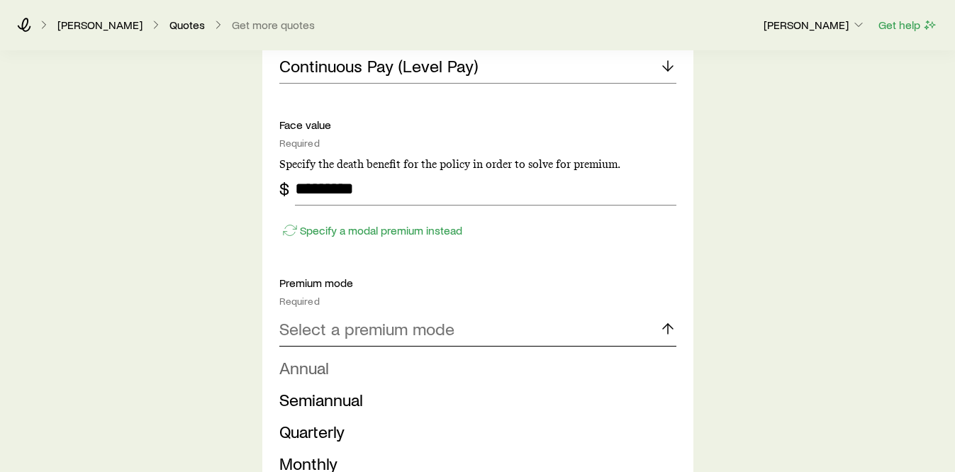
scroll to position [1152, 0]
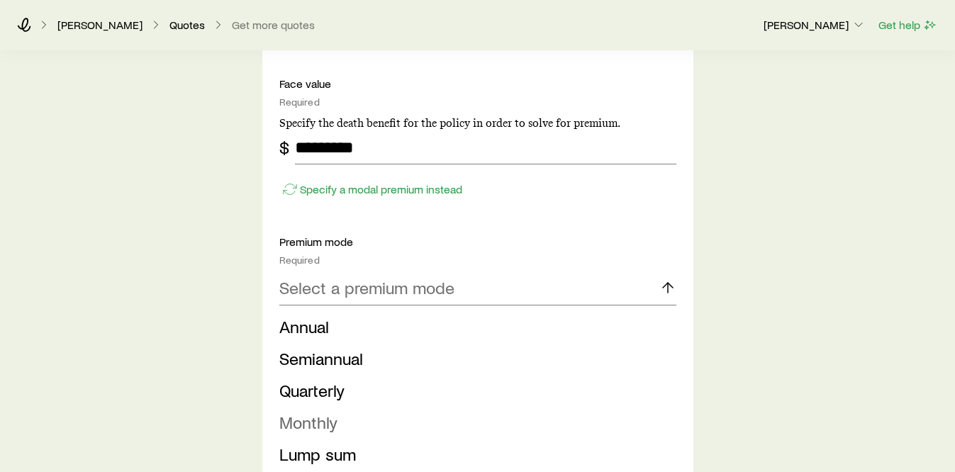
click at [308, 421] on span "Monthly" at bounding box center [308, 422] width 58 height 21
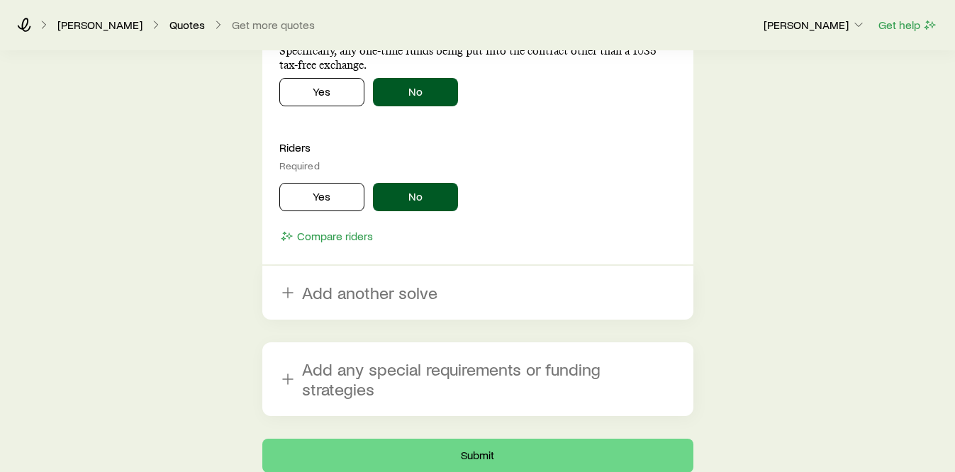
scroll to position [1790, 0]
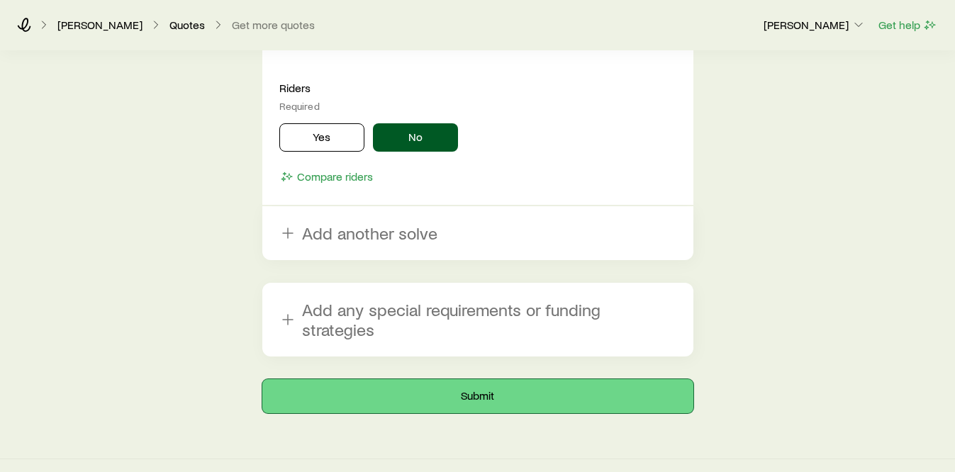
click at [379, 379] on button "Submit" at bounding box center [477, 396] width 431 height 34
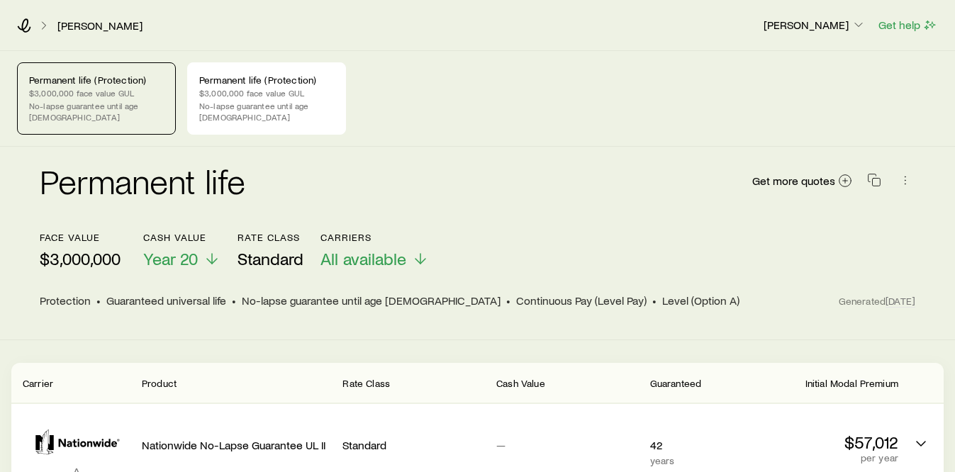
click at [106, 103] on p "No-lapse guarantee until age [DEMOGRAPHIC_DATA]" at bounding box center [96, 111] width 135 height 23
click at [116, 83] on p "Permanent life (Protection)" at bounding box center [96, 79] width 135 height 11
click at [262, 95] on p "$3,000,000 face value GUL" at bounding box center [266, 92] width 135 height 11
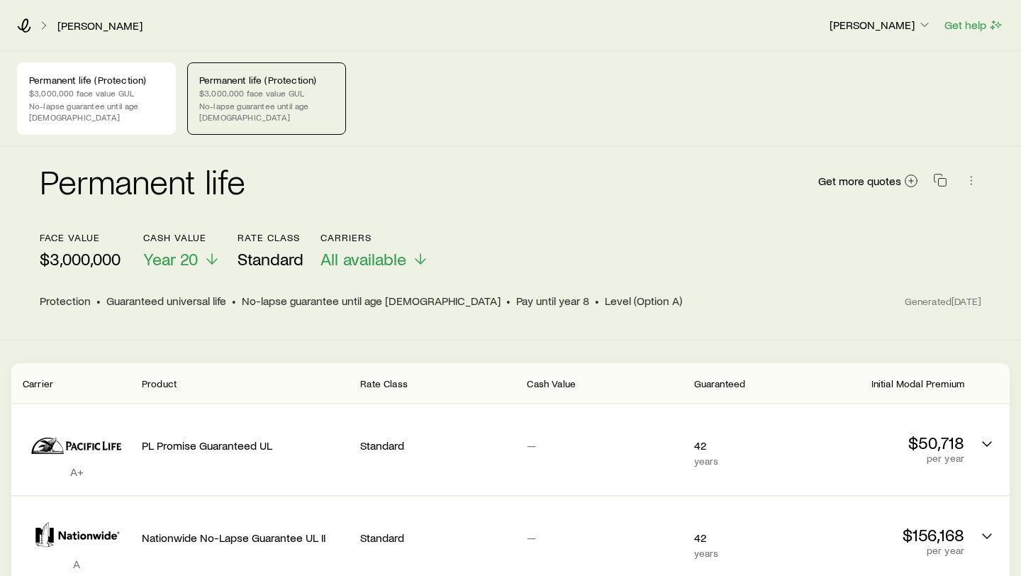
click at [285, 101] on p "No-lapse guarantee until age [DEMOGRAPHIC_DATA]" at bounding box center [266, 111] width 135 height 23
click at [116, 106] on p "No-lapse guarantee until age [DEMOGRAPHIC_DATA]" at bounding box center [96, 111] width 135 height 23
